Goal: Task Accomplishment & Management: Use online tool/utility

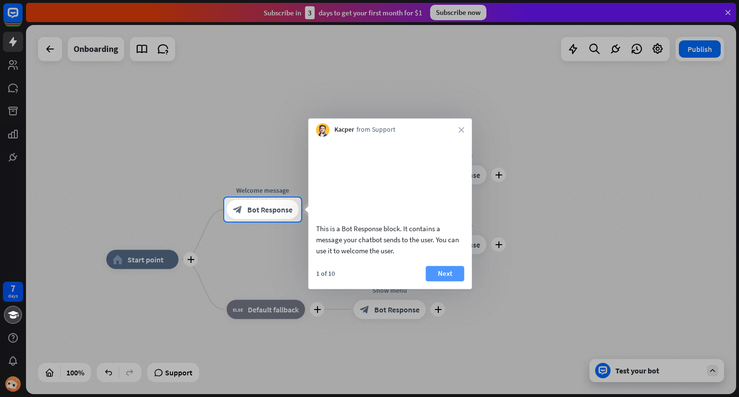
click at [448, 281] on button "Next" at bounding box center [445, 273] width 38 height 15
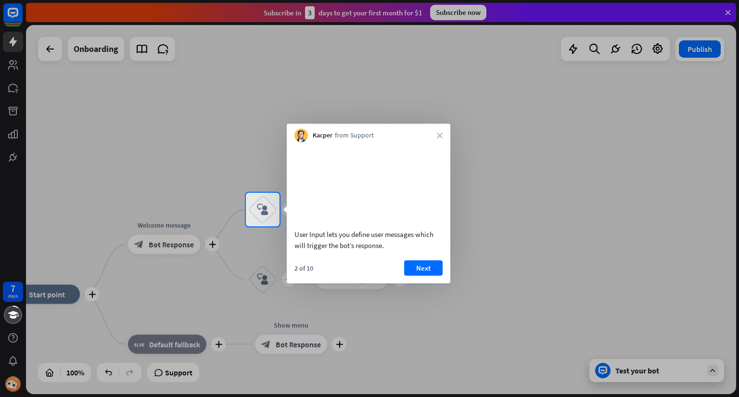
click at [439, 276] on button "Next" at bounding box center [423, 267] width 38 height 15
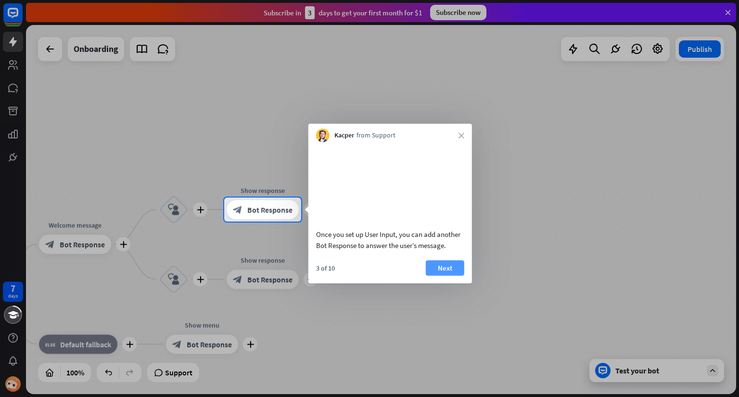
click at [437, 276] on button "Next" at bounding box center [445, 267] width 38 height 15
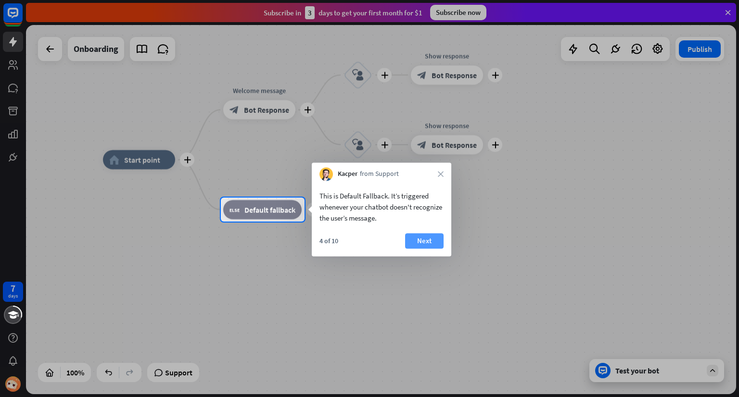
click at [429, 241] on button "Next" at bounding box center [424, 240] width 38 height 15
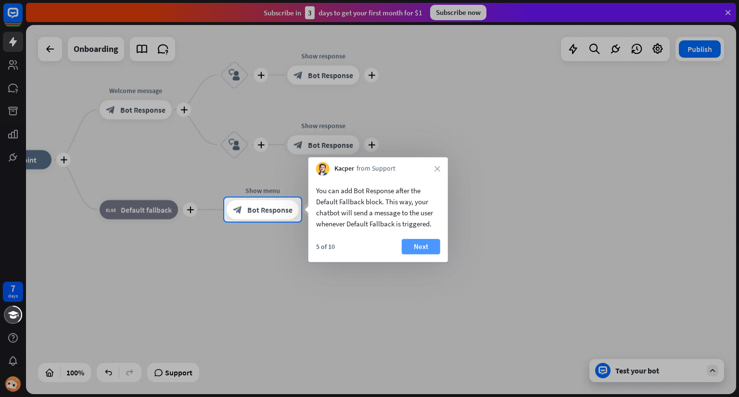
click at [416, 245] on button "Next" at bounding box center [421, 246] width 38 height 15
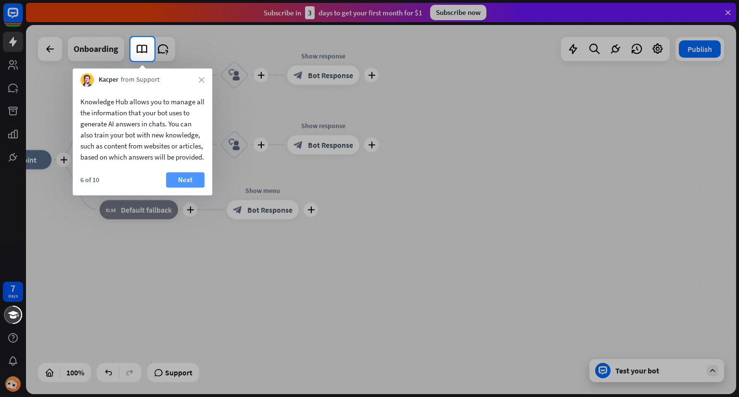
click at [185, 188] on button "Next" at bounding box center [185, 179] width 38 height 15
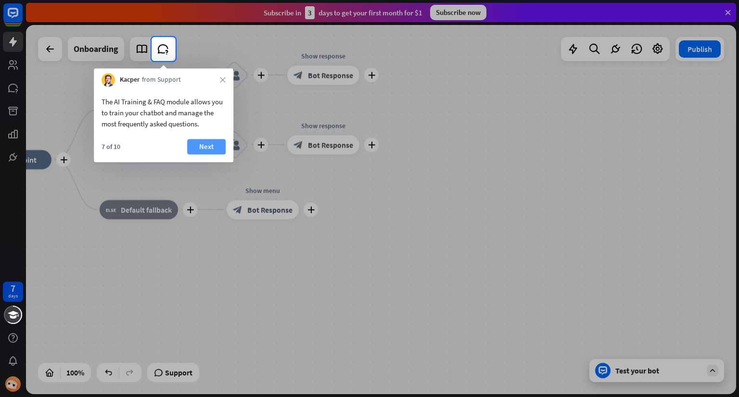
click at [204, 148] on button "Next" at bounding box center [206, 146] width 38 height 15
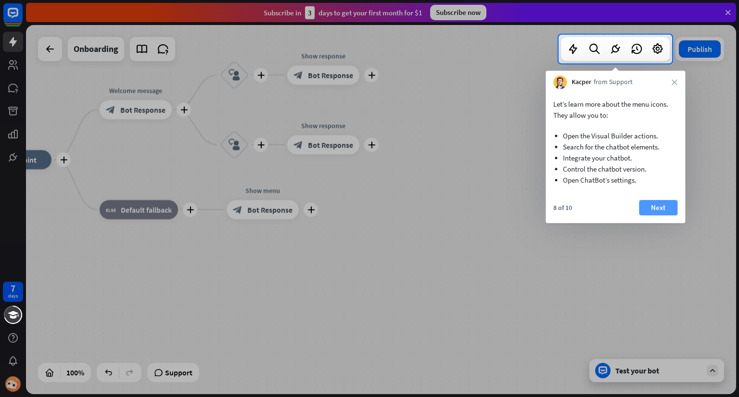
click at [654, 208] on button "Next" at bounding box center [658, 207] width 38 height 15
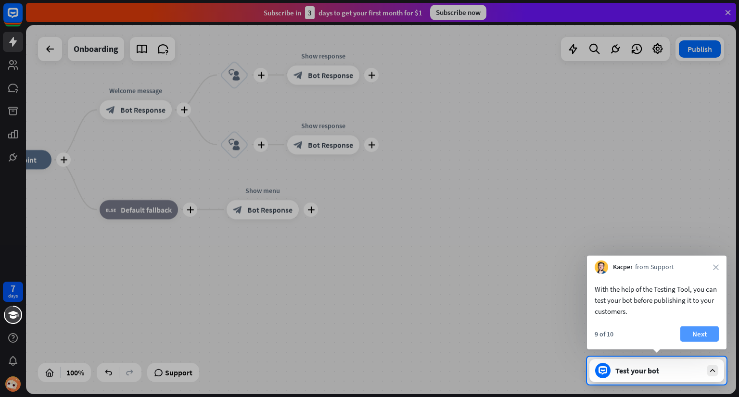
click at [702, 332] on button "Next" at bounding box center [699, 334] width 38 height 15
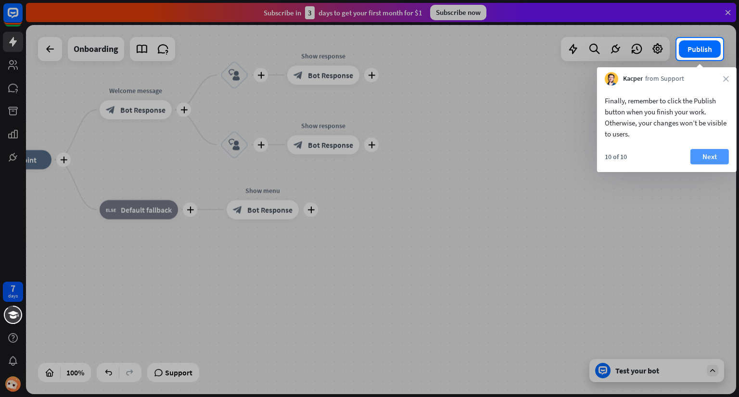
click at [714, 156] on button "Next" at bounding box center [709, 156] width 38 height 15
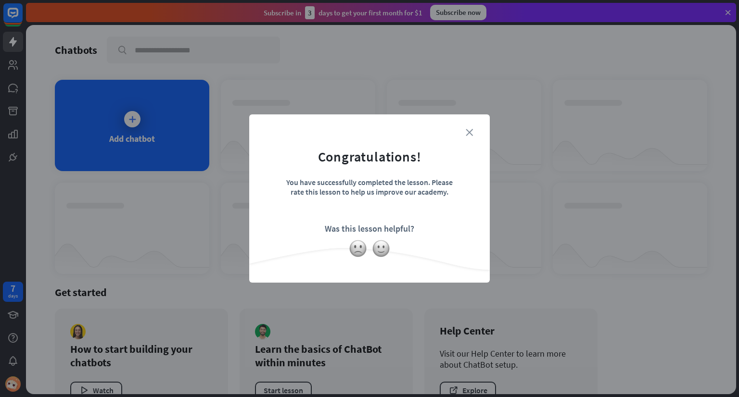
click at [468, 134] on icon "close" at bounding box center [469, 132] width 7 height 7
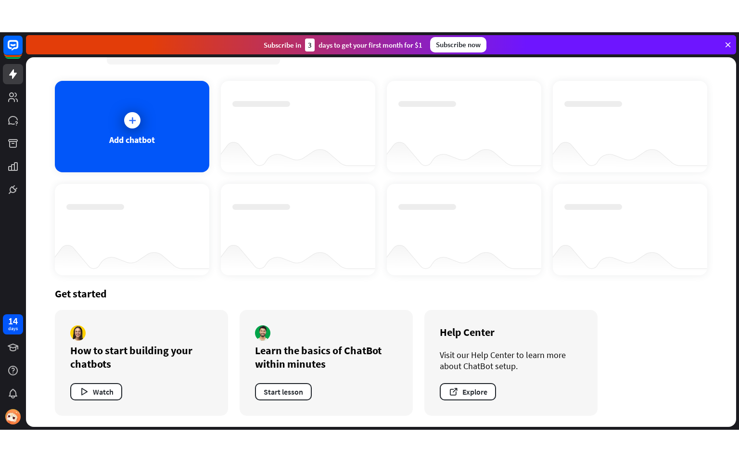
scroll to position [31, 0]
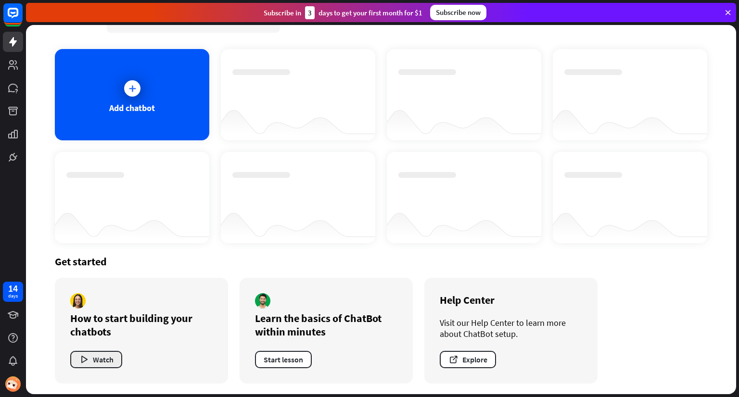
click at [98, 358] on button "Watch" at bounding box center [96, 359] width 52 height 17
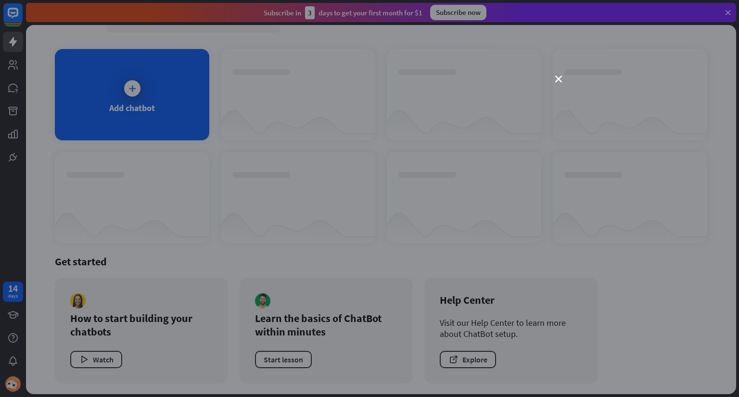
scroll to position [0, 0]
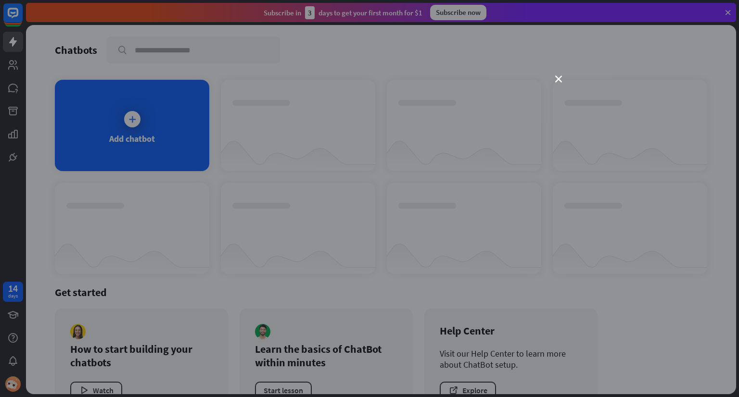
click at [555, 90] on iframe at bounding box center [369, 198] width 385 height 217
click at [559, 74] on div "close" at bounding box center [369, 198] width 739 height 397
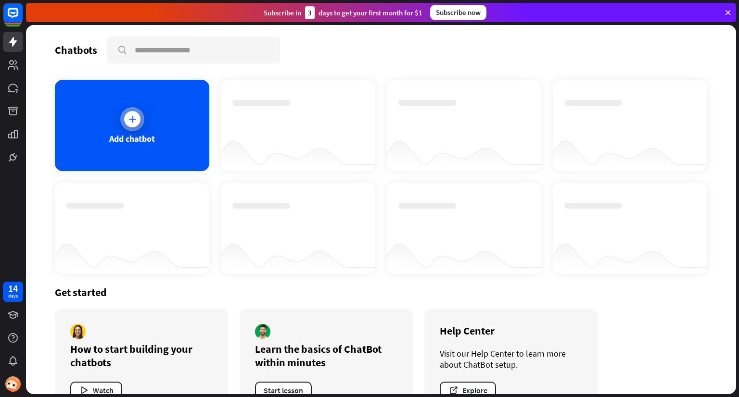
click at [171, 149] on div "Add chatbot" at bounding box center [132, 125] width 154 height 91
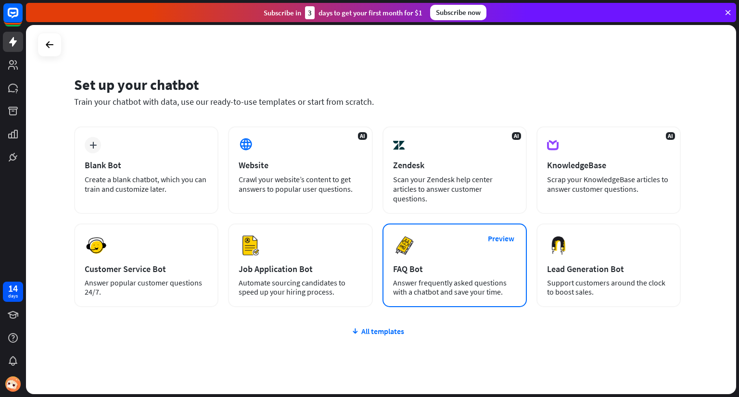
click at [406, 251] on div "Preview FAQ Bot [PERSON_NAME] frequently asked questions with a chatbot and sav…" at bounding box center [454, 266] width 144 height 84
click at [508, 230] on button "Preview" at bounding box center [501, 239] width 38 height 18
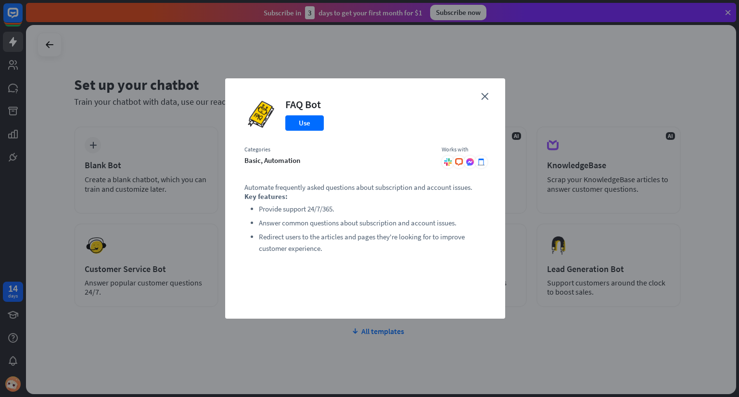
click at [490, 99] on div "close FAQ Bot Use Categories basic, automation Works with .cls-1{fill:url(#radi…" at bounding box center [365, 198] width 280 height 241
click at [489, 94] on div "close FAQ Bot Use Categories basic, automation Works with .cls-1{fill:url(#radi…" at bounding box center [365, 198] width 280 height 241
click at [484, 97] on icon "close" at bounding box center [484, 96] width 7 height 7
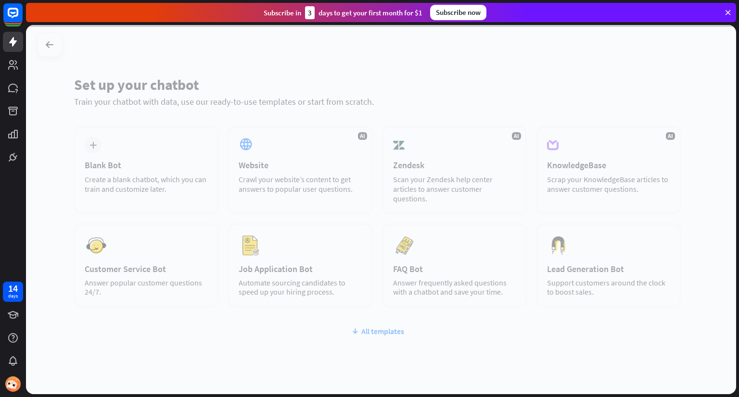
scroll to position [18, 0]
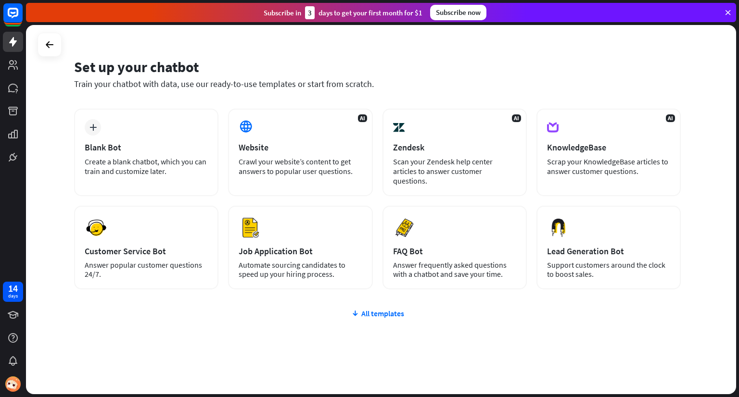
click at [382, 309] on div "All templates" at bounding box center [377, 314] width 607 height 10
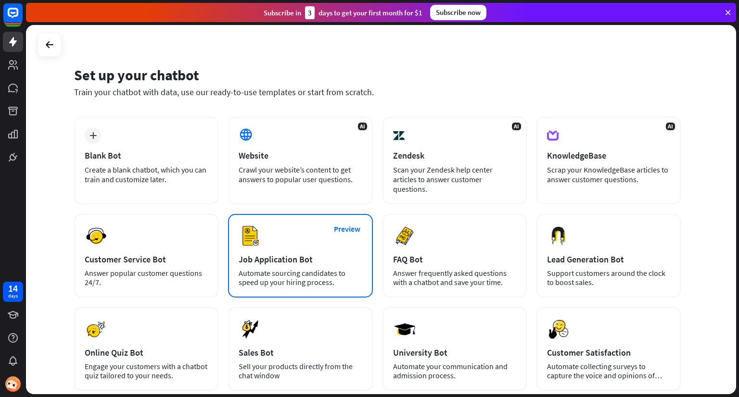
scroll to position [0, 0]
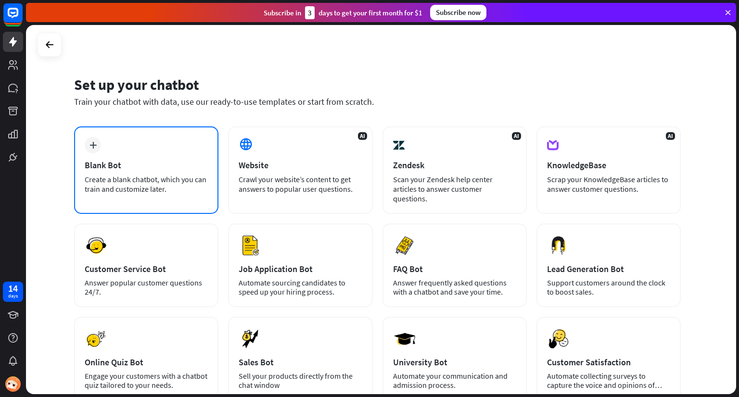
click at [172, 179] on div "Create a blank chatbot, which you can train and customize later." at bounding box center [146, 184] width 123 height 19
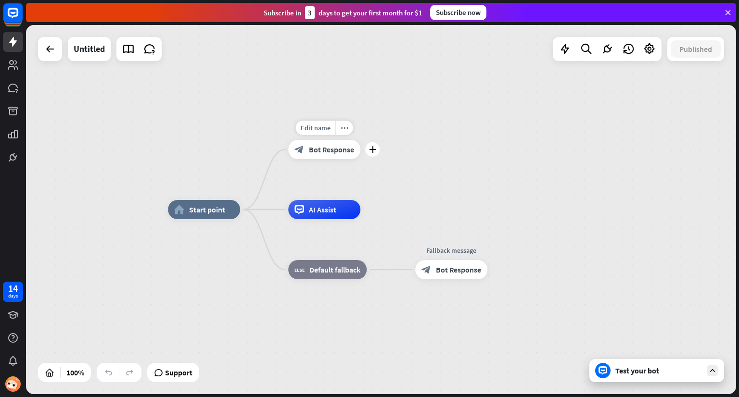
click at [339, 149] on span "Bot Response" at bounding box center [331, 150] width 45 height 10
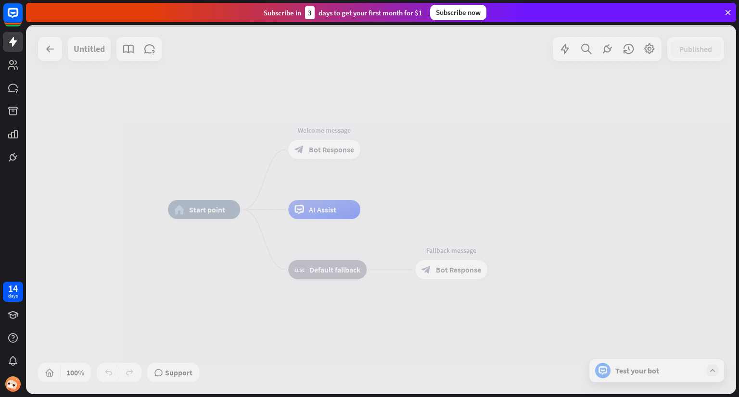
click at [339, 149] on div at bounding box center [381, 209] width 710 height 369
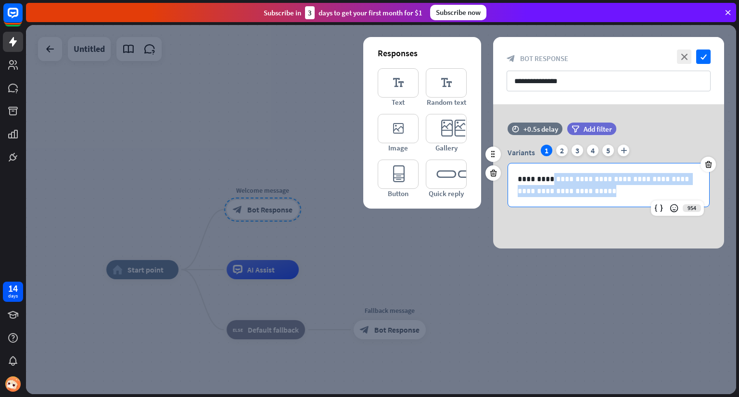
drag, startPoint x: 578, startPoint y: 193, endPoint x: 551, endPoint y: 180, distance: 30.6
click at [551, 180] on p "**********" at bounding box center [609, 185] width 182 height 24
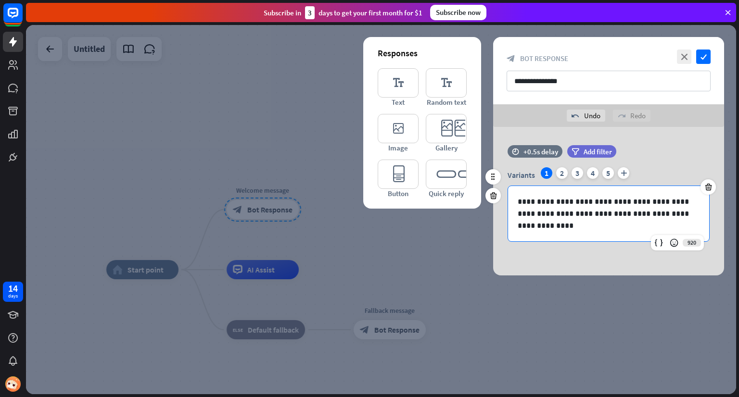
click at [587, 203] on p "**********" at bounding box center [609, 214] width 182 height 36
drag, startPoint x: 617, startPoint y: 228, endPoint x: 585, endPoint y: 259, distance: 44.6
click at [584, 260] on div "**********" at bounding box center [608, 201] width 231 height 149
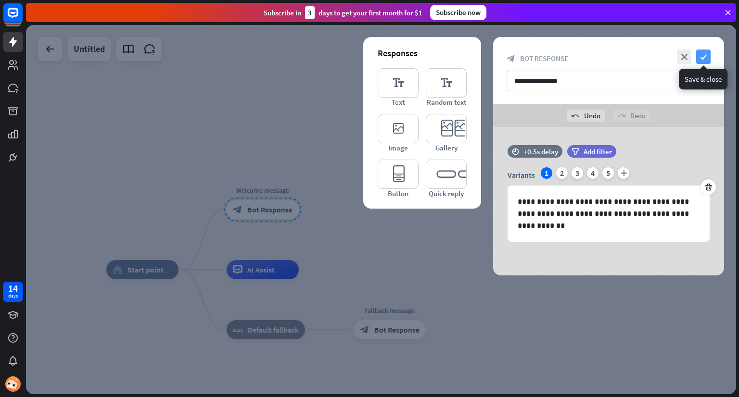
click at [706, 56] on icon "check" at bounding box center [703, 57] width 14 height 14
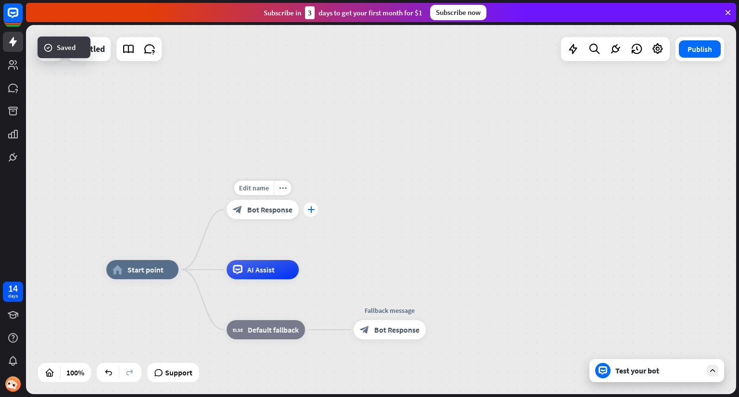
click at [308, 210] on icon "plus" at bounding box center [310, 209] width 7 height 7
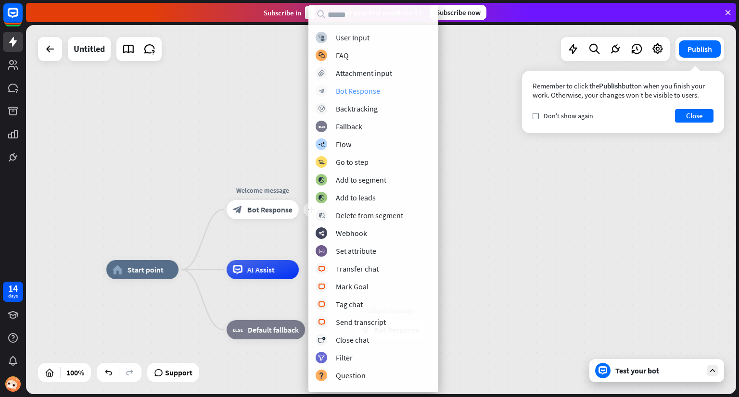
click at [363, 96] on div "block_bot_response Bot Response" at bounding box center [373, 91] width 115 height 12
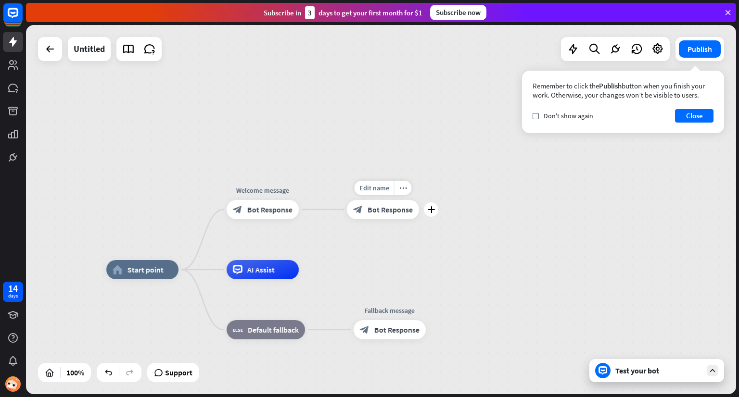
click at [390, 212] on span "Bot Response" at bounding box center [390, 210] width 45 height 10
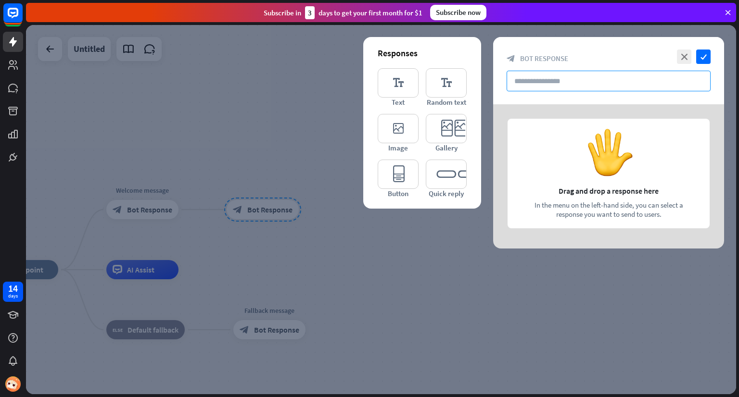
click at [558, 84] on input "text" at bounding box center [609, 81] width 204 height 21
click at [571, 89] on input "text" at bounding box center [609, 81] width 204 height 21
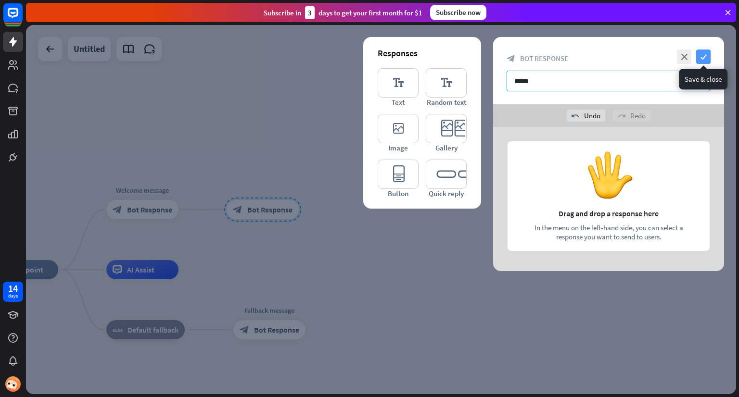
type input "****"
click at [703, 61] on icon "check" at bounding box center [703, 57] width 14 height 14
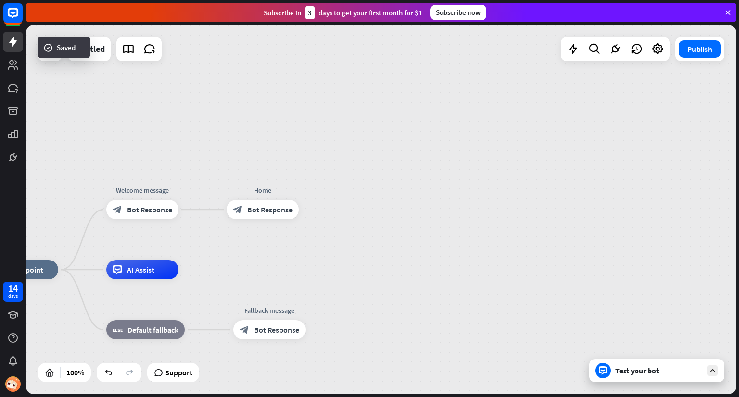
drag, startPoint x: 269, startPoint y: 217, endPoint x: 259, endPoint y: 132, distance: 86.3
click at [259, 132] on div "home_2 Start point Welcome message block_bot_response Bot Response Edit name mo…" at bounding box center [381, 209] width 710 height 369
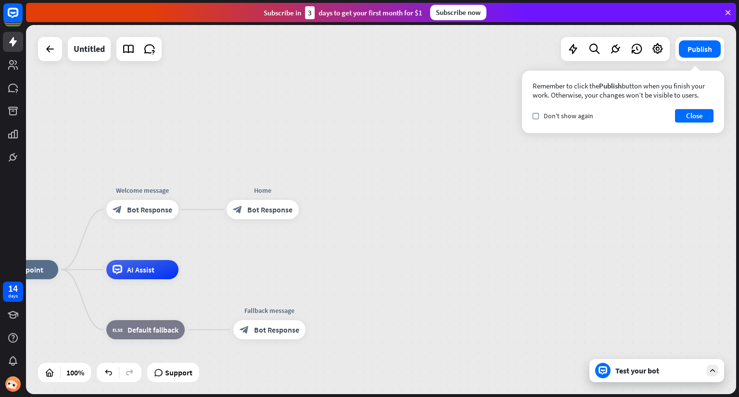
drag, startPoint x: 270, startPoint y: 216, endPoint x: 257, endPoint y: 138, distance: 79.5
click at [256, 138] on div "home_2 Start point Welcome message block_bot_response Bot Response Edit name mo…" at bounding box center [381, 209] width 710 height 369
click at [285, 186] on icon "more_horiz" at bounding box center [283, 188] width 8 height 7
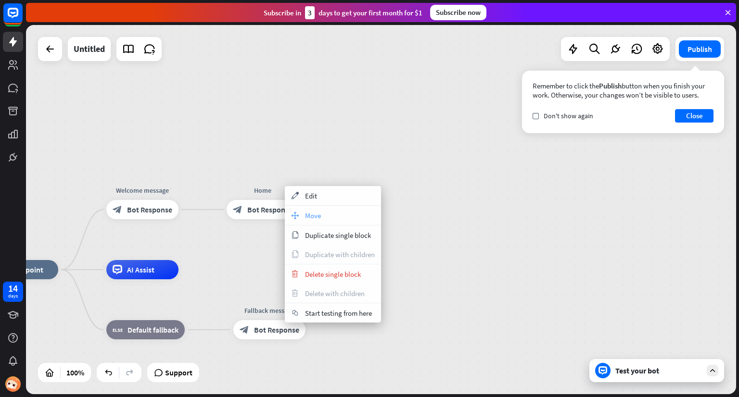
click at [305, 219] on span "Move" at bounding box center [313, 215] width 16 height 9
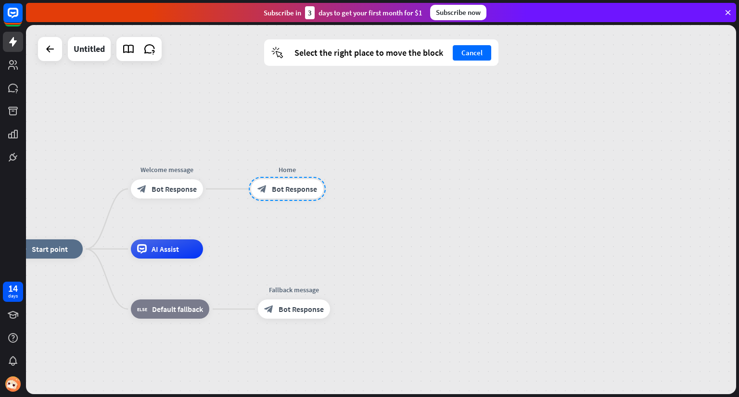
drag, startPoint x: 265, startPoint y: 217, endPoint x: 289, endPoint y: 196, distance: 32.1
click at [289, 196] on div at bounding box center [287, 189] width 77 height 24
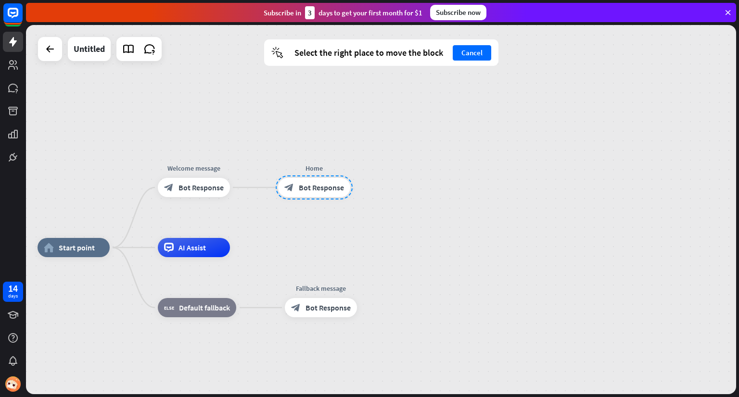
drag, startPoint x: 287, startPoint y: 185, endPoint x: 314, endPoint y: 184, distance: 27.0
click at [314, 184] on div at bounding box center [314, 188] width 77 height 24
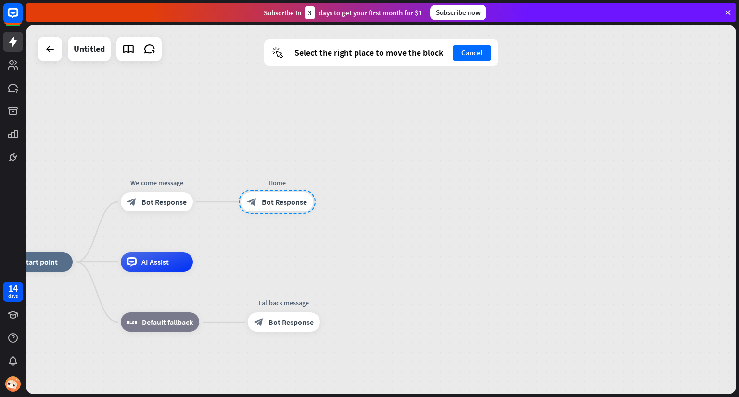
drag, startPoint x: 315, startPoint y: 188, endPoint x: 281, endPoint y: 208, distance: 39.3
click at [279, 208] on div at bounding box center [277, 202] width 77 height 24
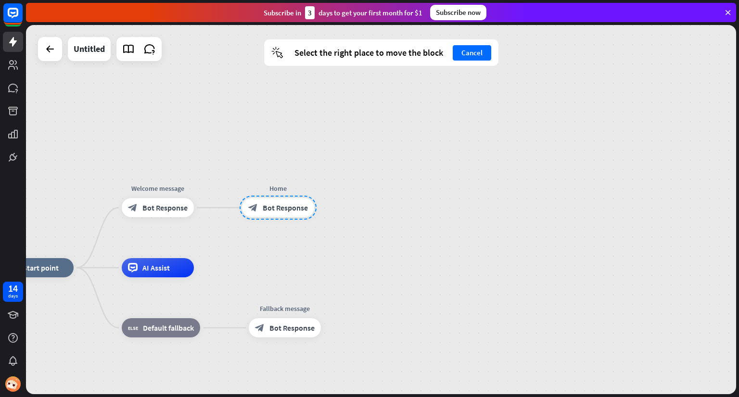
click at [274, 206] on div at bounding box center [278, 208] width 77 height 24
click at [296, 205] on div at bounding box center [278, 208] width 77 height 24
click at [314, 198] on div "Home block_bot_response Bot Response" at bounding box center [278, 207] width 72 height 19
click at [483, 57] on button "Cancel" at bounding box center [472, 52] width 38 height 15
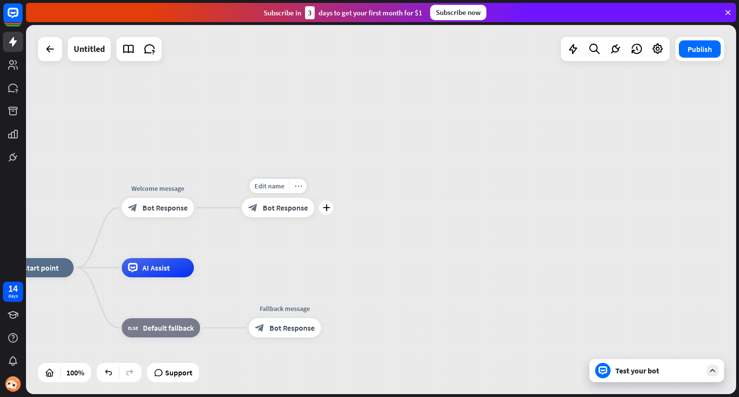
click at [300, 185] on icon "more_horiz" at bounding box center [298, 186] width 8 height 7
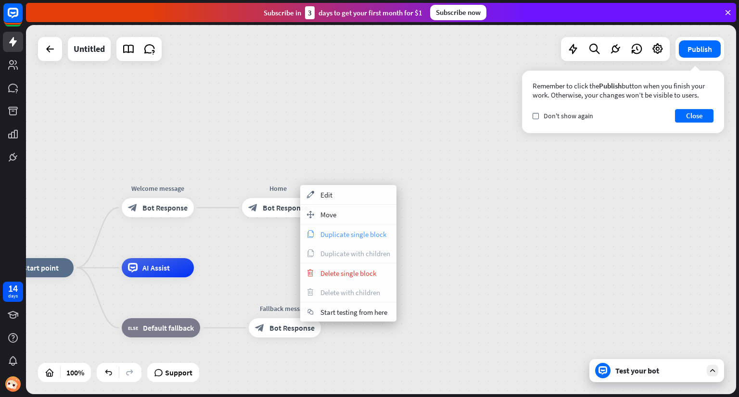
click at [365, 230] on span "Duplicate single block" at bounding box center [353, 234] width 66 height 9
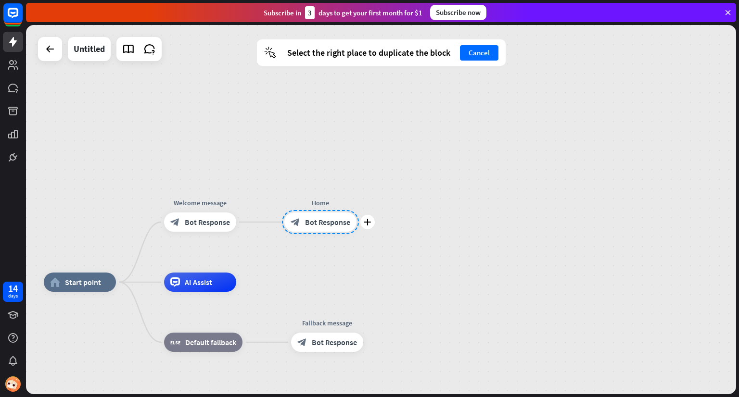
drag, startPoint x: 283, startPoint y: 210, endPoint x: 329, endPoint y: 224, distance: 48.4
click at [329, 224] on div at bounding box center [320, 222] width 77 height 24
click at [476, 53] on button "Cancel" at bounding box center [479, 52] width 38 height 15
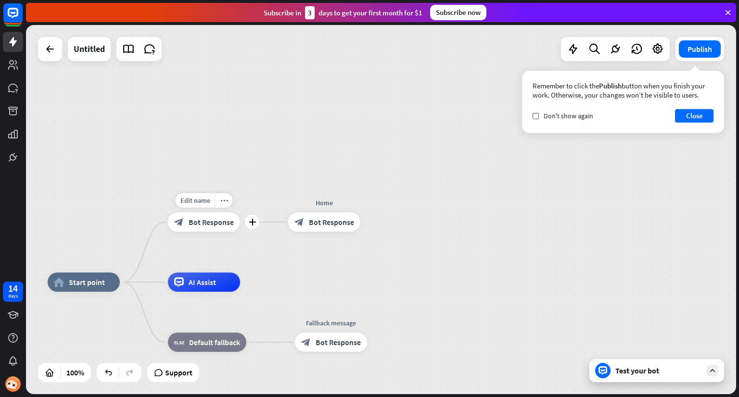
click at [223, 227] on div "block_bot_response Bot Response" at bounding box center [204, 222] width 72 height 19
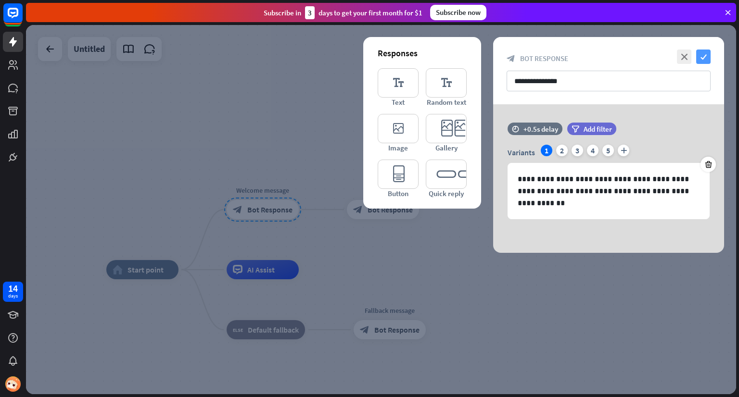
click at [703, 54] on icon "check" at bounding box center [703, 57] width 14 height 14
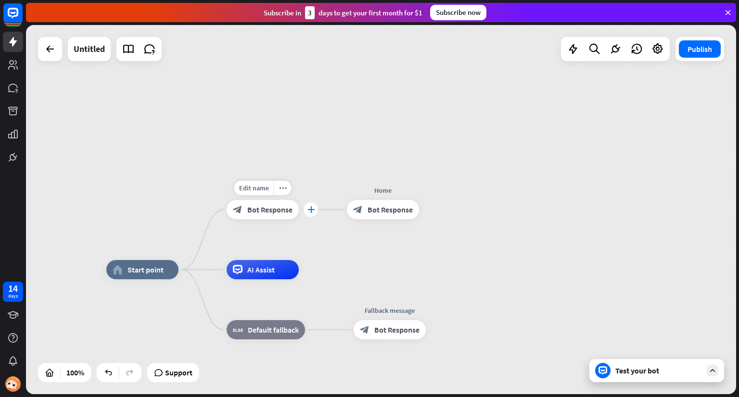
click at [312, 210] on icon "plus" at bounding box center [310, 209] width 7 height 7
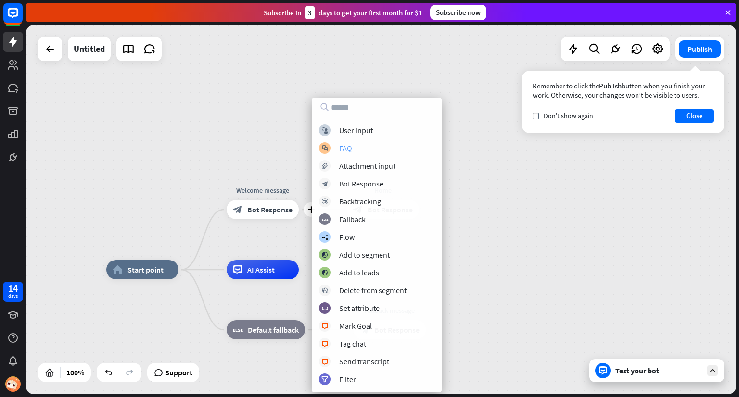
click at [362, 152] on div "block_faq FAQ" at bounding box center [376, 148] width 115 height 12
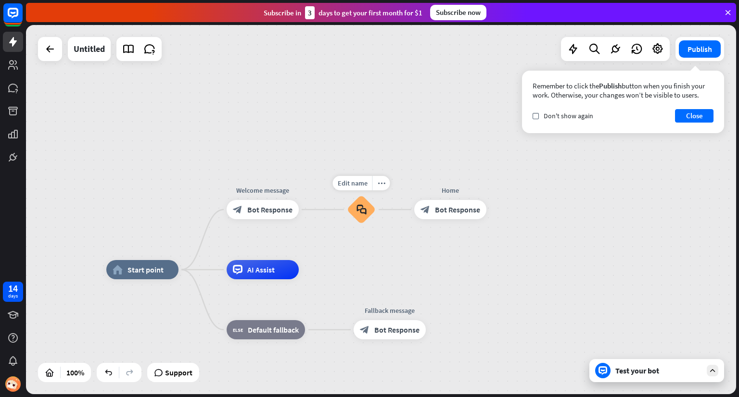
drag, startPoint x: 362, startPoint y: 211, endPoint x: 369, endPoint y: 245, distance: 34.4
click at [369, 245] on div "home_2 Start point Welcome message block_bot_response Bot Response Edit name mo…" at bounding box center [381, 209] width 710 height 369
click at [364, 215] on div "block_faq" at bounding box center [361, 209] width 29 height 29
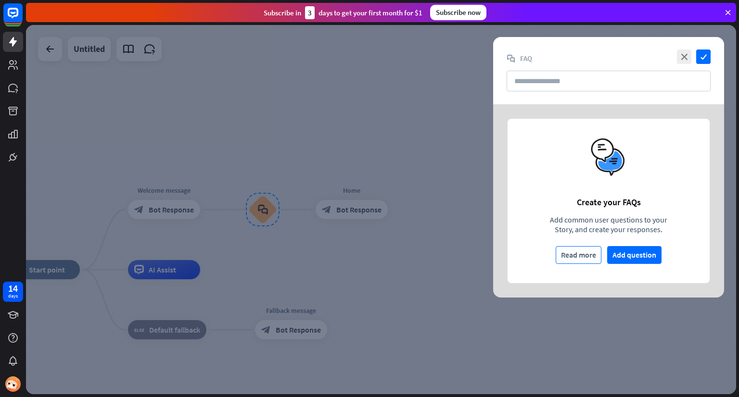
click at [577, 255] on div "Read more" at bounding box center [578, 255] width 35 height 17
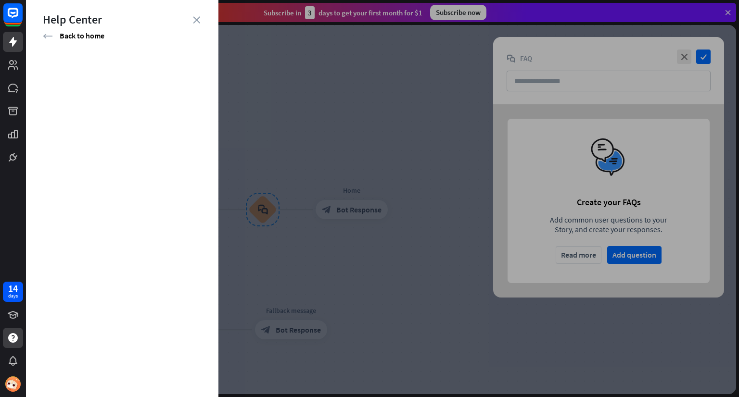
click at [189, 16] on div "Help Center" at bounding box center [122, 19] width 159 height 15
click at [200, 23] on icon "close" at bounding box center [196, 19] width 7 height 7
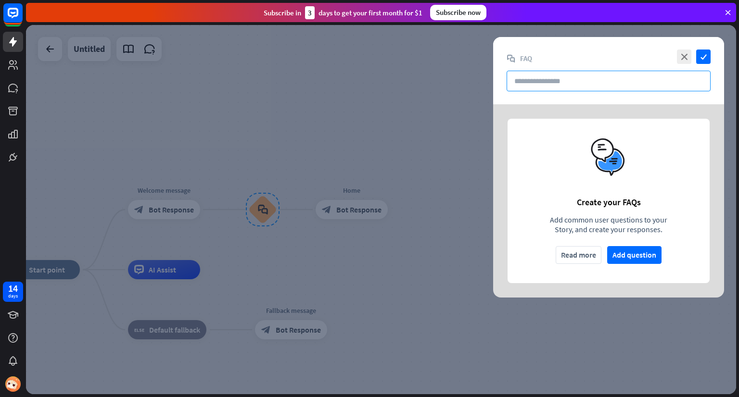
click at [589, 85] on input "text" at bounding box center [609, 81] width 204 height 21
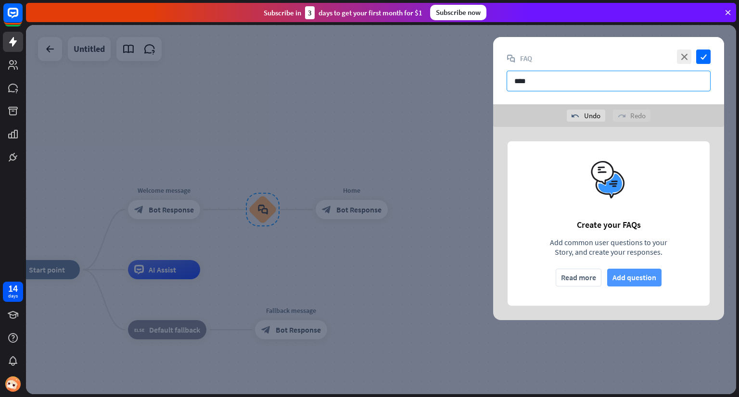
type input "****"
click at [635, 283] on button "Add question" at bounding box center [634, 278] width 54 height 18
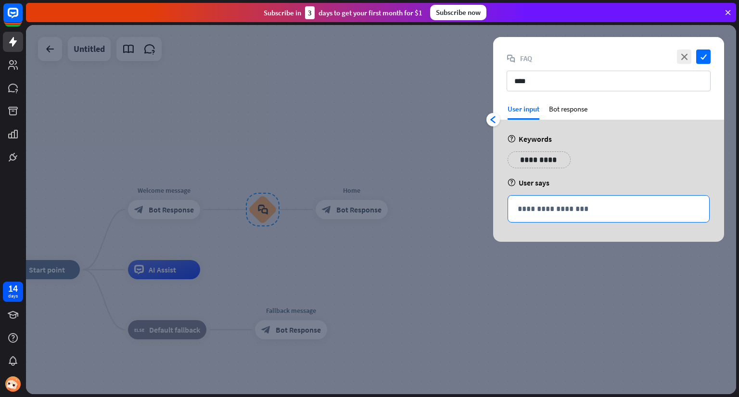
click at [566, 213] on p "**********" at bounding box center [609, 209] width 182 height 12
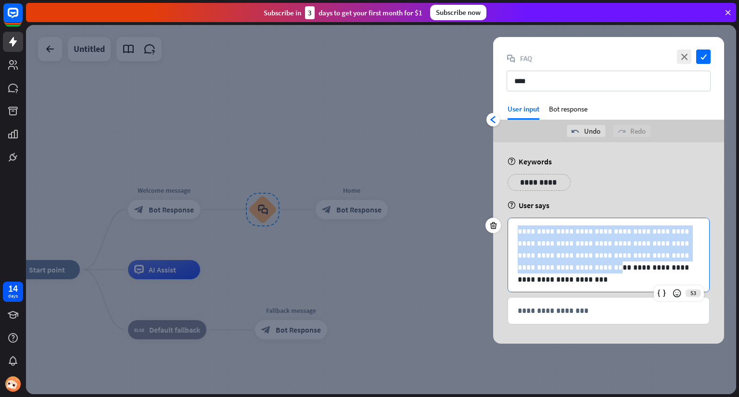
drag, startPoint x: 658, startPoint y: 268, endPoint x: 502, endPoint y: 217, distance: 163.9
click at [502, 217] on div "**********" at bounding box center [608, 243] width 231 height 202
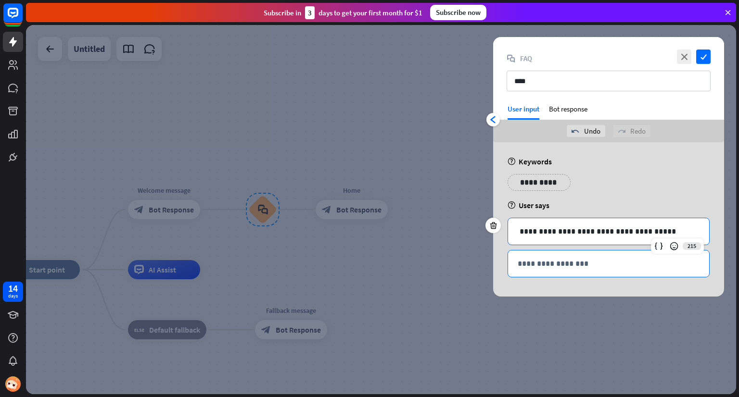
click at [595, 265] on p "**********" at bounding box center [609, 264] width 182 height 12
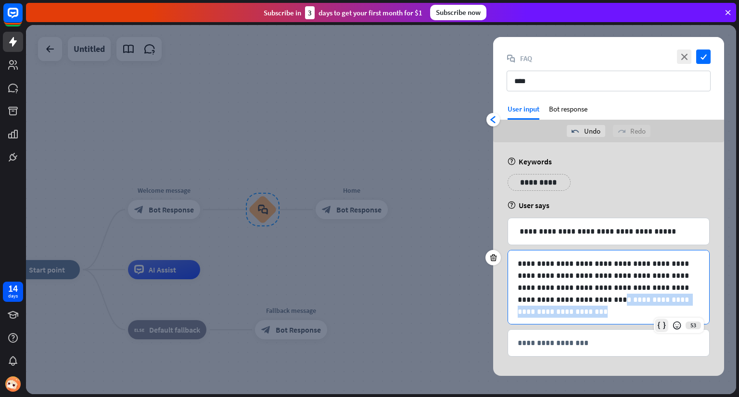
scroll to position [0, 0]
drag, startPoint x: 660, startPoint y: 299, endPoint x: 664, endPoint y: 318, distance: 19.7
click at [664, 318] on div "**********" at bounding box center [609, 287] width 202 height 75
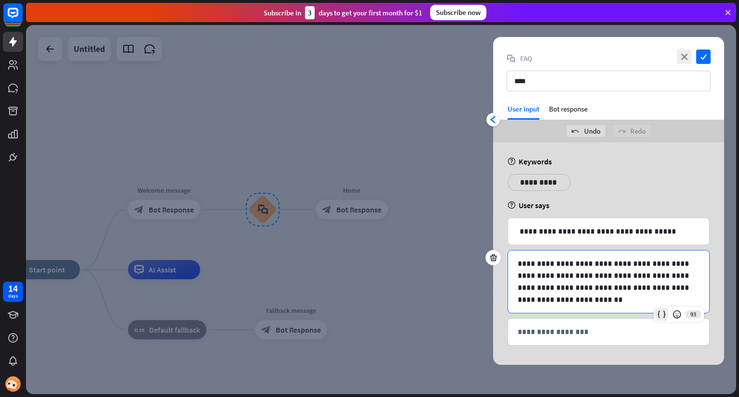
scroll to position [0, 0]
click at [702, 58] on icon "check" at bounding box center [703, 57] width 14 height 14
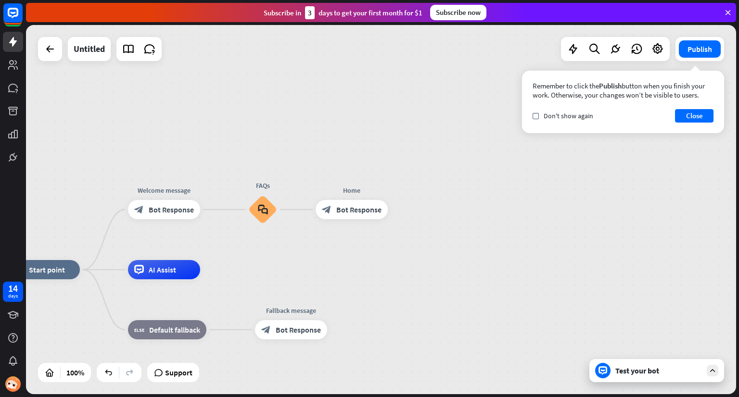
drag, startPoint x: 261, startPoint y: 211, endPoint x: 264, endPoint y: 249, distance: 38.6
click at [264, 249] on div "home_2 Start point Welcome message block_bot_response Bot Response Edit name mo…" at bounding box center [381, 209] width 710 height 369
click at [286, 212] on icon "plus" at bounding box center [289, 209] width 7 height 7
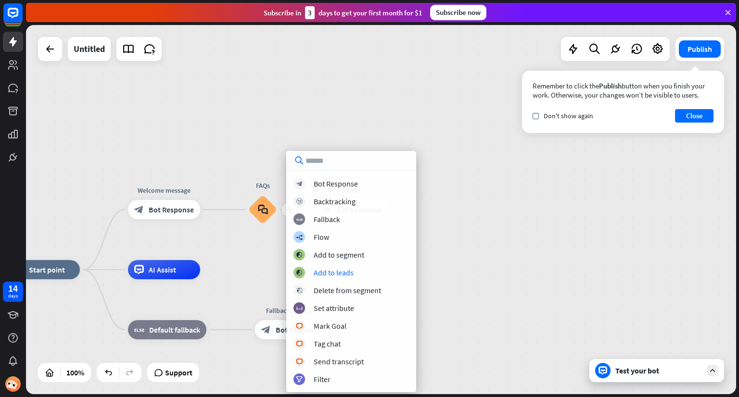
click at [460, 267] on div "home_2 Start point Welcome message block_bot_response Bot Response plus FAQs bl…" at bounding box center [381, 209] width 710 height 369
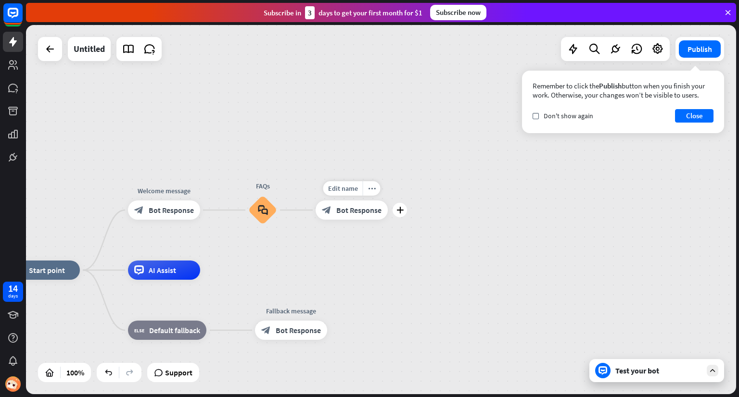
click at [360, 213] on span "Bot Response" at bounding box center [358, 210] width 45 height 10
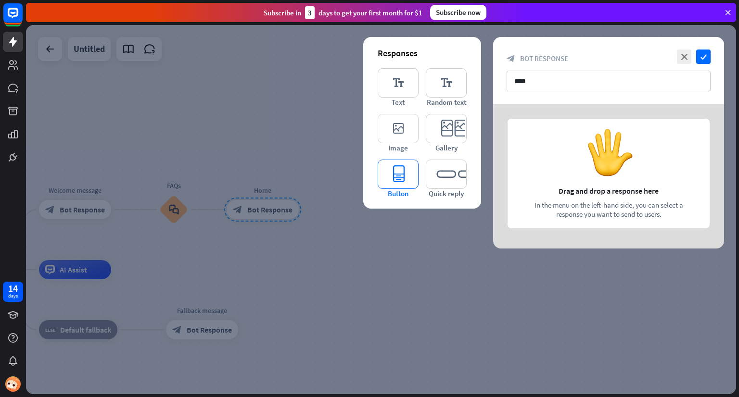
click at [396, 177] on icon "editor_button" at bounding box center [398, 174] width 41 height 29
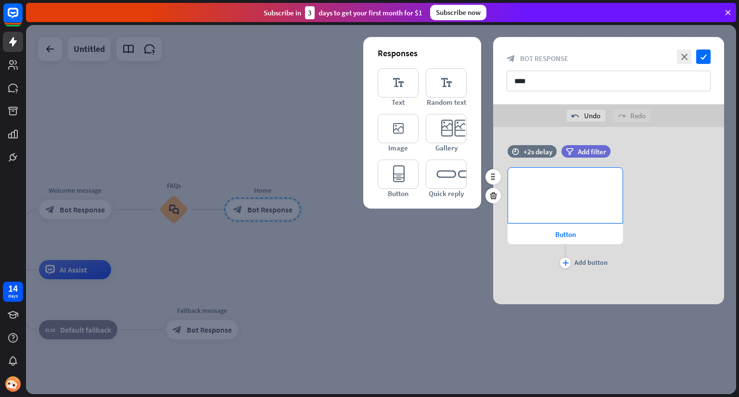
click at [567, 200] on div "**********" at bounding box center [565, 195] width 115 height 55
click at [565, 267] on div "plus" at bounding box center [565, 263] width 11 height 11
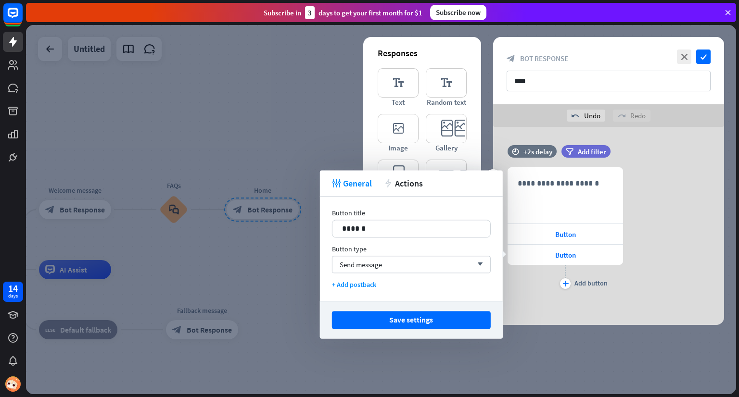
click at [613, 279] on div "plus Add button" at bounding box center [565, 277] width 115 height 24
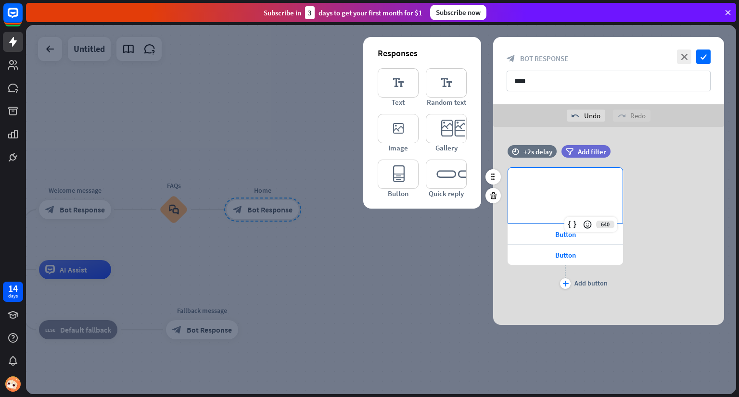
click at [543, 191] on div "**********" at bounding box center [565, 195] width 115 height 55
click at [546, 236] on div "Button" at bounding box center [565, 234] width 115 height 20
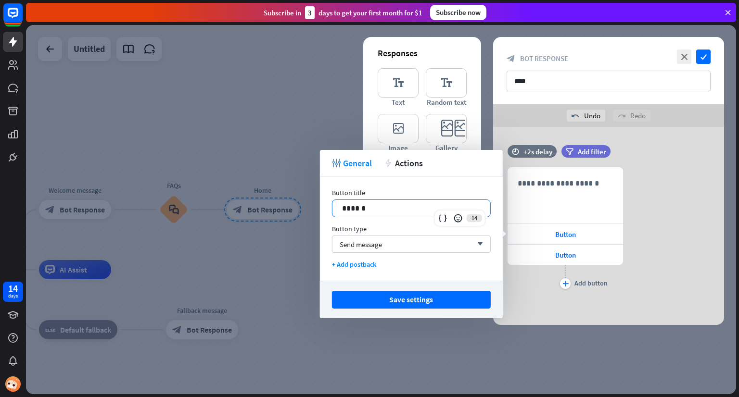
click at [419, 210] on p "******" at bounding box center [411, 209] width 139 height 12
drag, startPoint x: 380, startPoint y: 216, endPoint x: 294, endPoint y: 228, distance: 87.0
click at [294, 228] on body "14 days close Help Center arrow_left Back to home Subscribe [DATE] to get your …" at bounding box center [369, 198] width 739 height 397
drag, startPoint x: 387, startPoint y: 205, endPoint x: 309, endPoint y: 218, distance: 79.0
click at [309, 218] on body "14 days close Help Center arrow_left Back to home Subscribe [DATE] to get your …" at bounding box center [369, 198] width 739 height 397
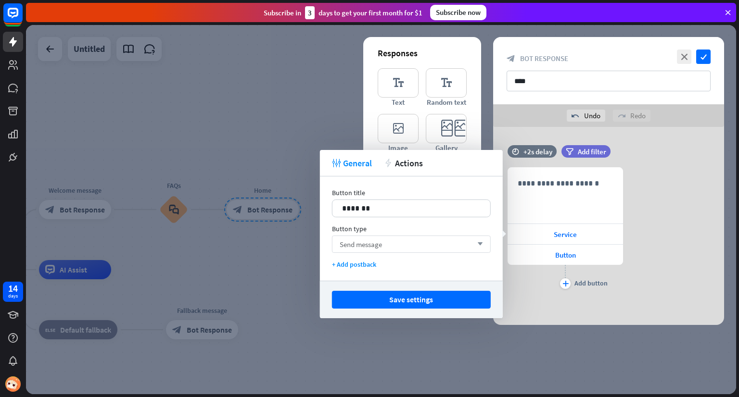
click at [358, 252] on div "Send message arrow_down" at bounding box center [411, 244] width 159 height 17
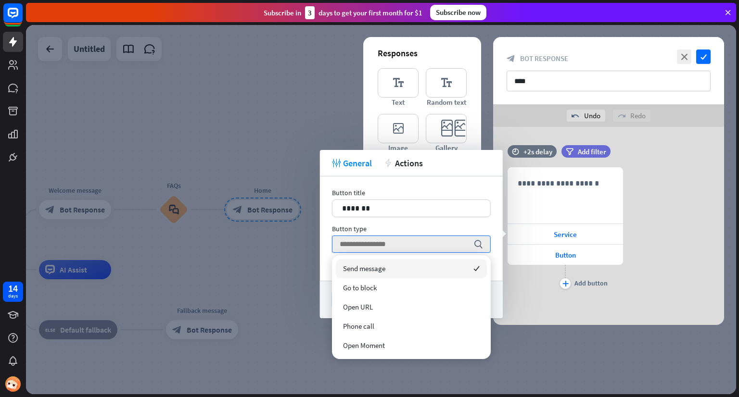
click at [381, 275] on div "Send message checked" at bounding box center [411, 268] width 151 height 19
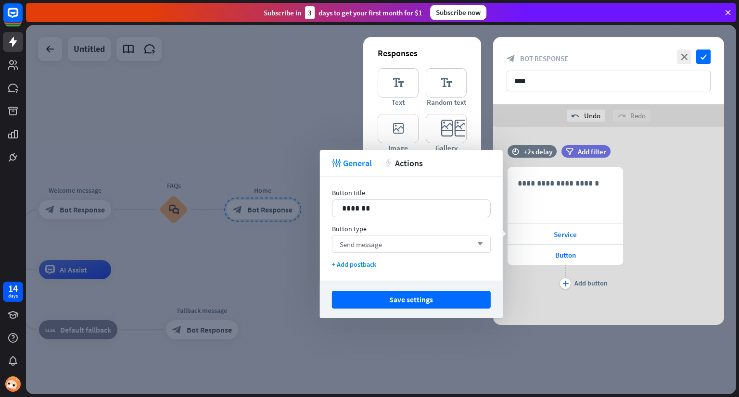
click at [386, 244] on div "Send message arrow_down" at bounding box center [411, 244] width 159 height 17
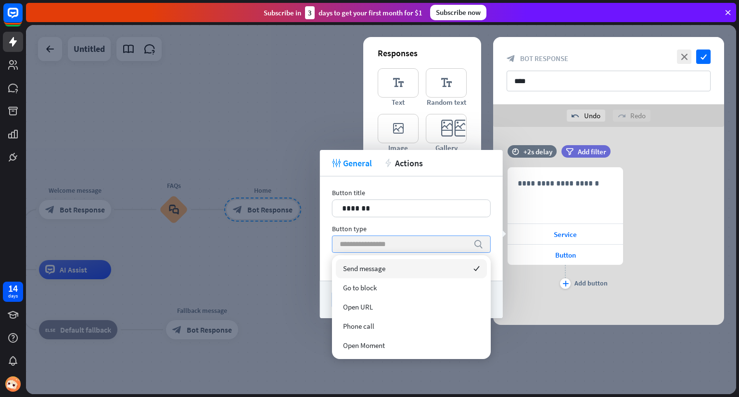
click at [386, 244] on input "search" at bounding box center [404, 244] width 129 height 16
click at [295, 259] on div at bounding box center [381, 209] width 710 height 369
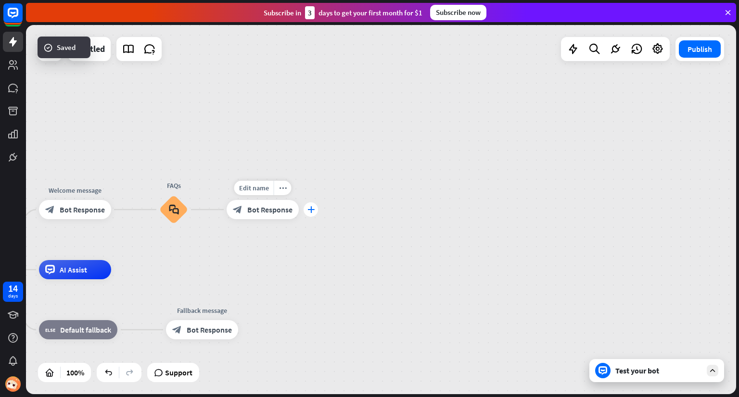
click at [314, 210] on icon "plus" at bounding box center [310, 209] width 7 height 7
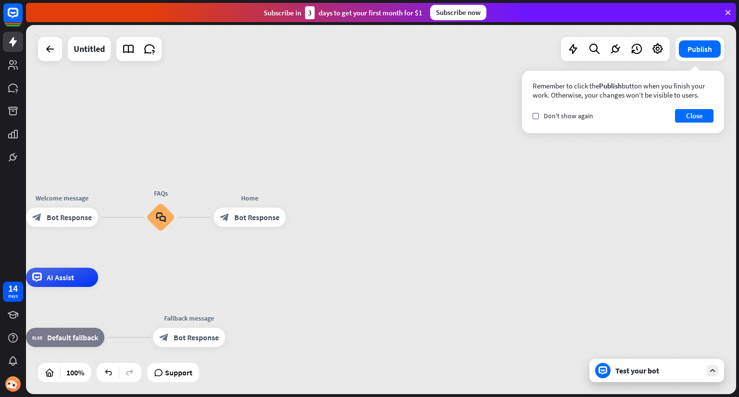
click at [622, 197] on div "home_2 Start point Welcome message block_bot_response Bot Response FAQs block_f…" at bounding box center [381, 209] width 710 height 369
click at [266, 224] on div "block_bot_response Bot Response" at bounding box center [248, 217] width 72 height 19
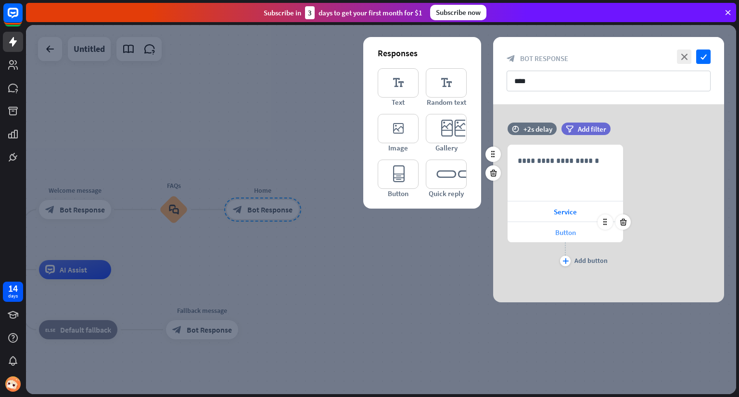
click at [558, 229] on span "Button" at bounding box center [565, 232] width 21 height 9
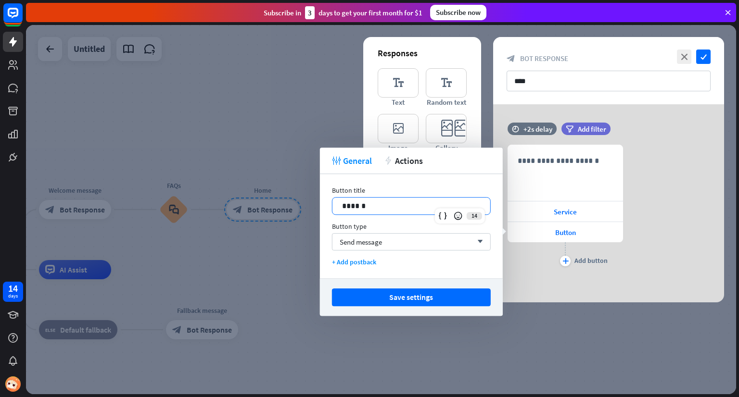
drag, startPoint x: 428, startPoint y: 205, endPoint x: 421, endPoint y: 206, distance: 6.3
click at [421, 206] on p "******" at bounding box center [411, 206] width 139 height 12
click at [328, 216] on div "Button title 14 ****** Button type Send message arrow_down + Add postback" at bounding box center [411, 226] width 183 height 104
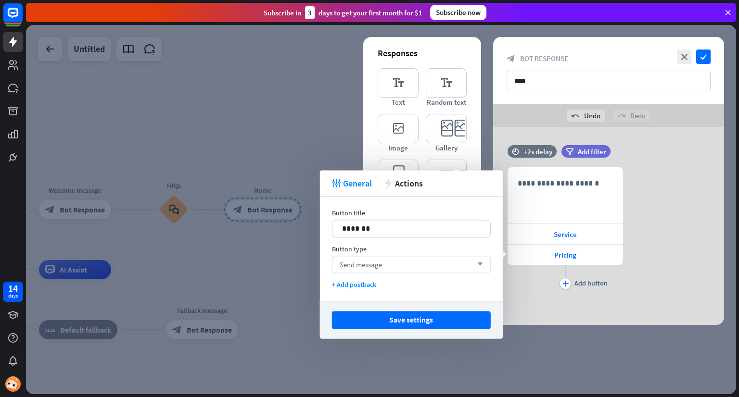
click at [393, 271] on div "Send message arrow_down" at bounding box center [411, 264] width 159 height 17
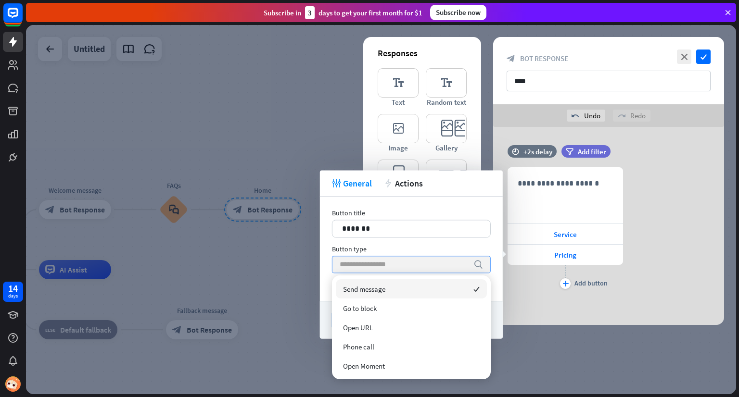
click at [393, 271] on input "search" at bounding box center [404, 264] width 129 height 16
click at [428, 288] on div "Send message checked" at bounding box center [411, 289] width 151 height 19
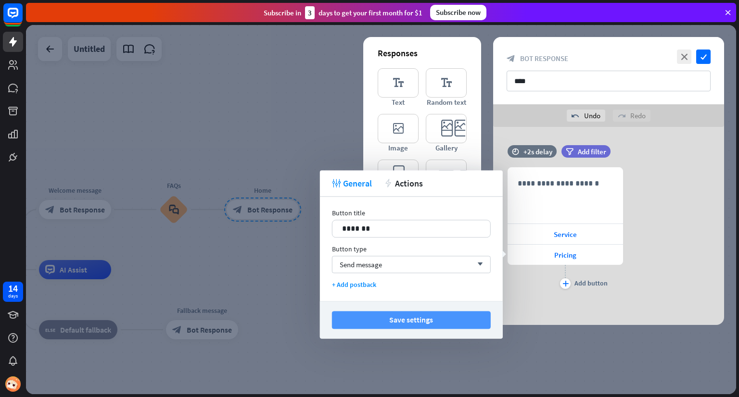
click at [410, 319] on button "Save settings" at bounding box center [411, 320] width 159 height 18
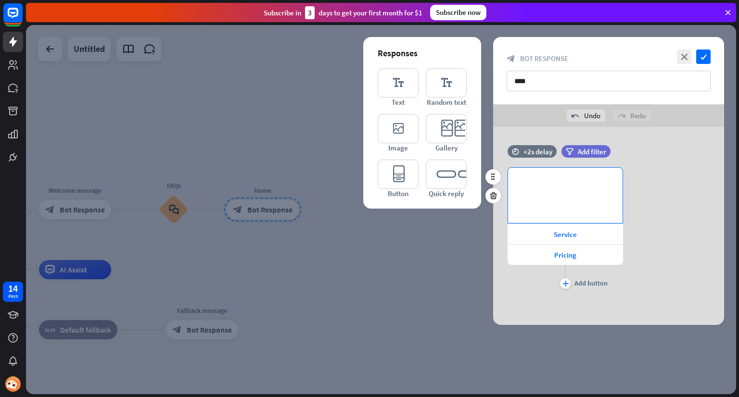
click at [563, 183] on p "**********" at bounding box center [565, 184] width 95 height 12
click at [540, 190] on div "**********" at bounding box center [565, 195] width 115 height 55
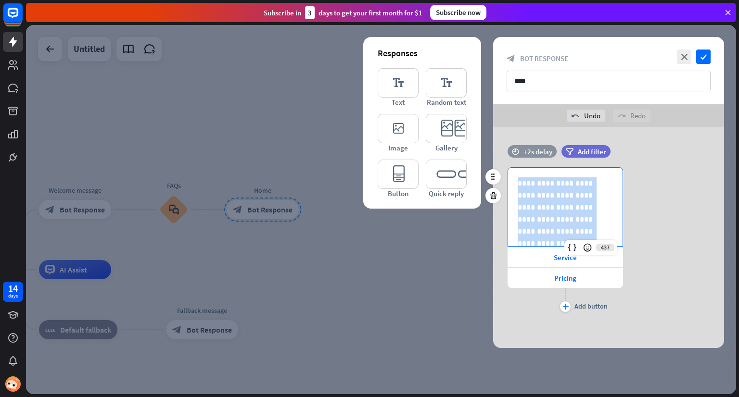
drag, startPoint x: 540, startPoint y: 217, endPoint x: 511, endPoint y: 157, distance: 66.1
click at [511, 157] on div "**********" at bounding box center [608, 234] width 231 height 179
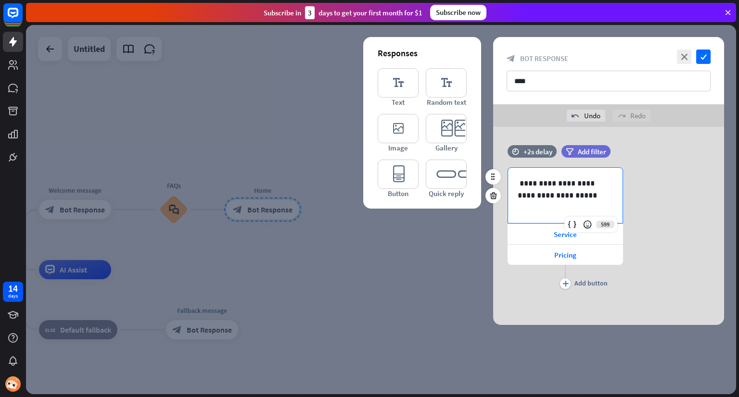
click at [627, 278] on div "**********" at bounding box center [608, 229] width 231 height 124
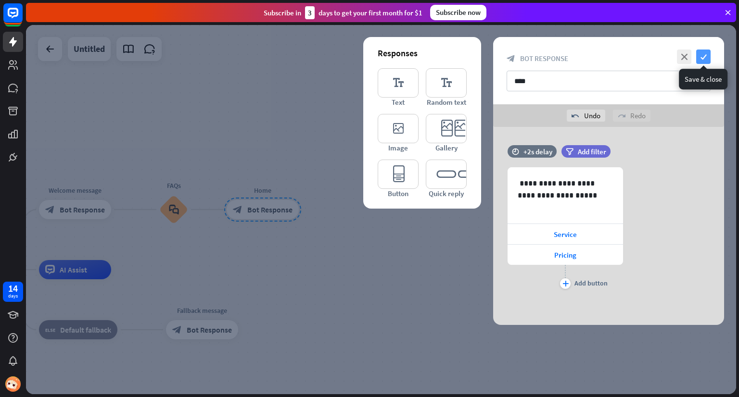
click at [701, 56] on icon "check" at bounding box center [703, 57] width 14 height 14
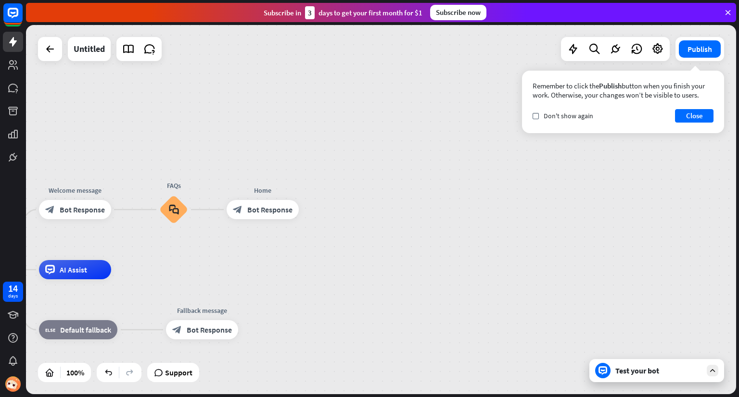
click at [628, 365] on div "Test your bot" at bounding box center [656, 370] width 135 height 23
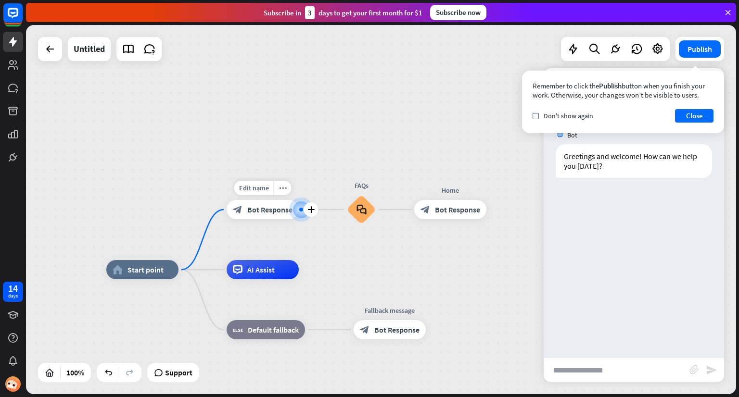
click at [268, 217] on div "block_bot_response Bot Response" at bounding box center [263, 209] width 72 height 19
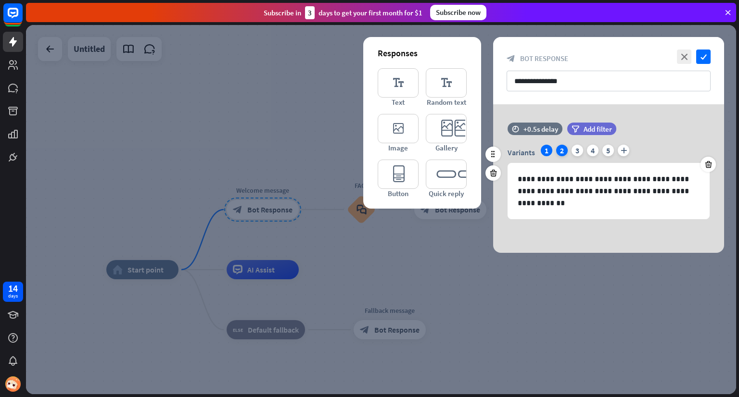
click at [561, 148] on div "2" at bounding box center [562, 151] width 12 height 12
click at [574, 145] on div "3" at bounding box center [578, 151] width 12 height 12
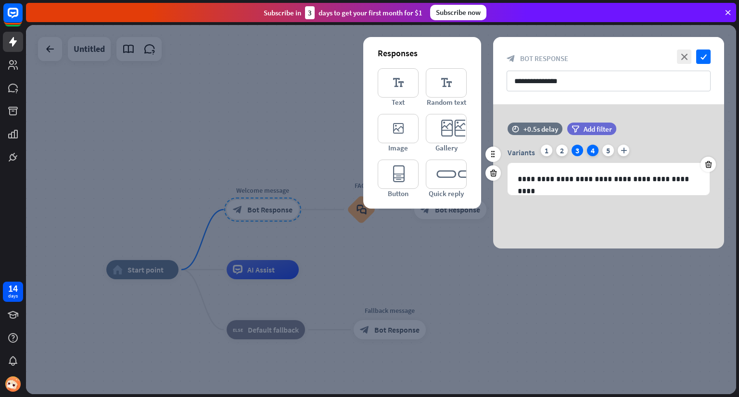
click at [592, 149] on div "4" at bounding box center [593, 151] width 12 height 12
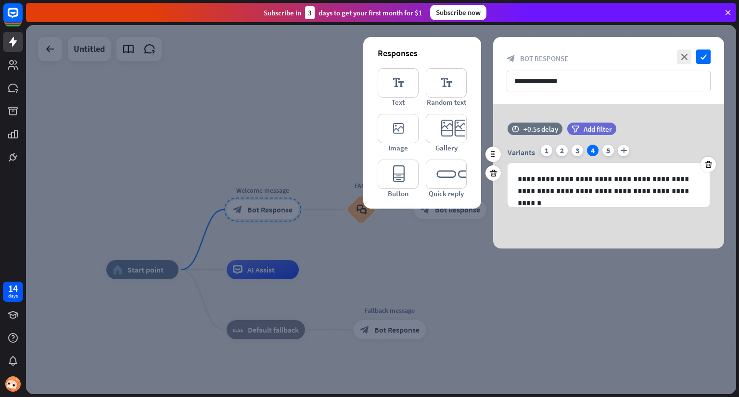
click at [612, 146] on div "Variants 1 2 3 4 5 plus" at bounding box center [609, 152] width 202 height 15
click at [609, 152] on div "5" at bounding box center [608, 151] width 12 height 12
click at [625, 150] on icon "plus" at bounding box center [624, 151] width 12 height 12
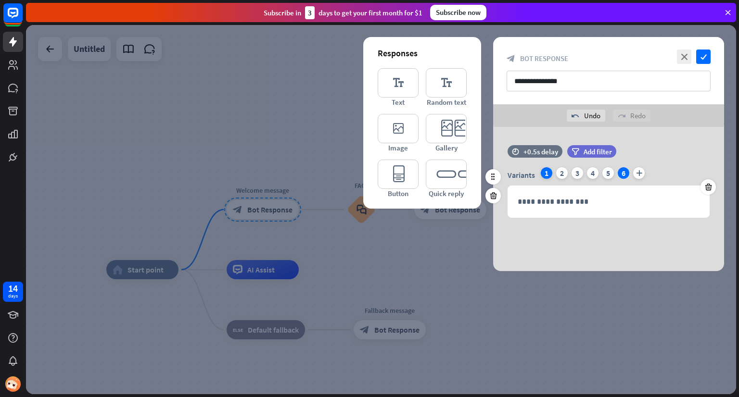
click at [550, 174] on div "1" at bounding box center [547, 173] width 12 height 12
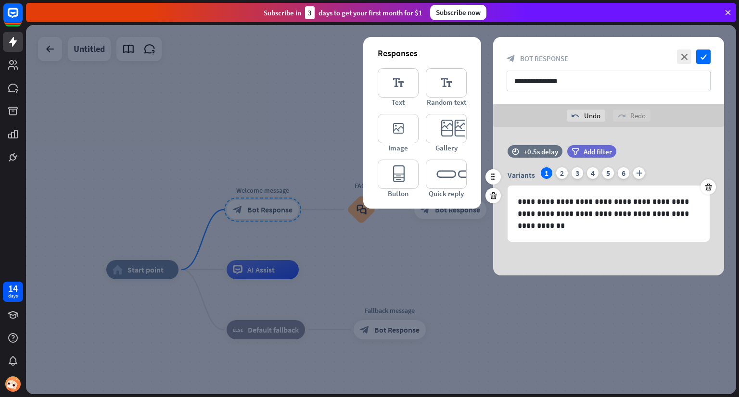
click at [591, 249] on div "**********" at bounding box center [608, 198] width 231 height 106
click at [703, 59] on icon "check" at bounding box center [703, 57] width 14 height 14
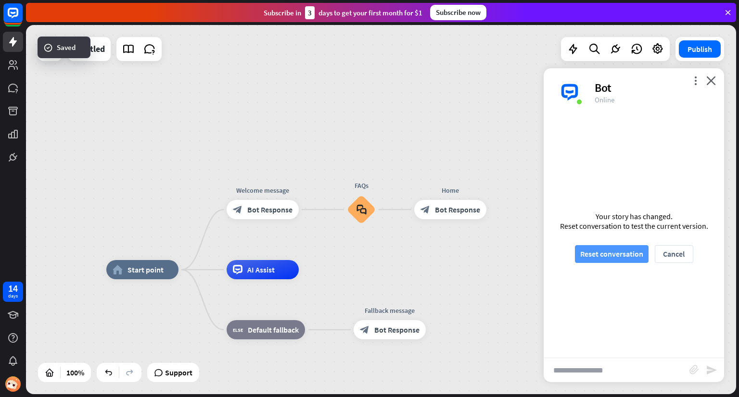
click at [602, 252] on button "Reset conversation" at bounding box center [612, 254] width 74 height 18
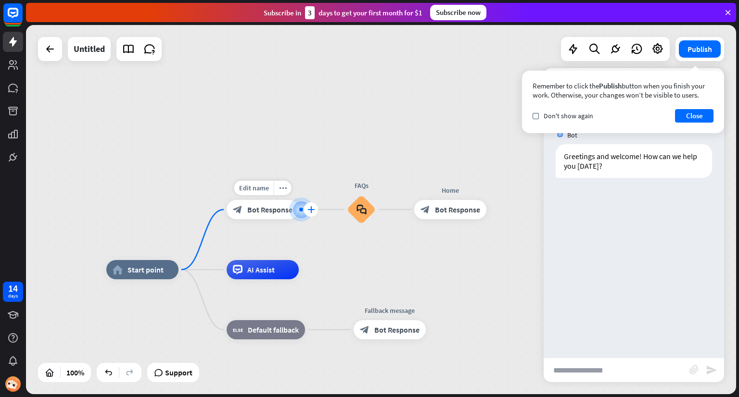
click at [310, 210] on icon "plus" at bounding box center [310, 209] width 7 height 7
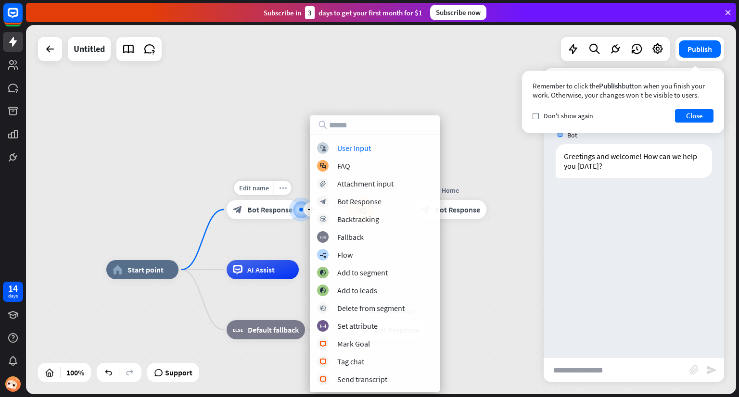
click at [277, 188] on div "more_horiz" at bounding box center [283, 188] width 18 height 14
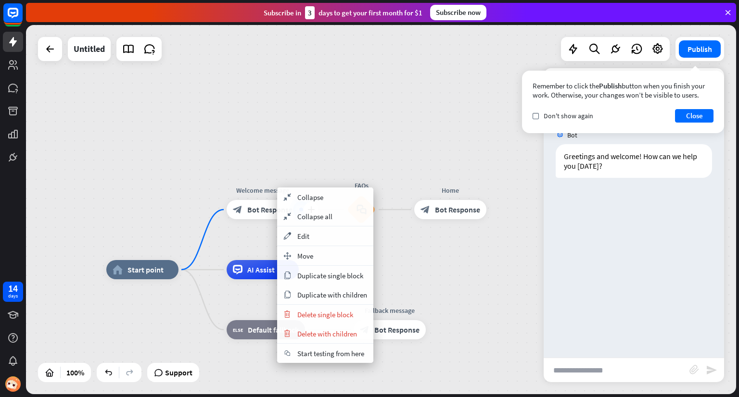
click at [273, 203] on div "block_bot_response Bot Response" at bounding box center [263, 209] width 72 height 19
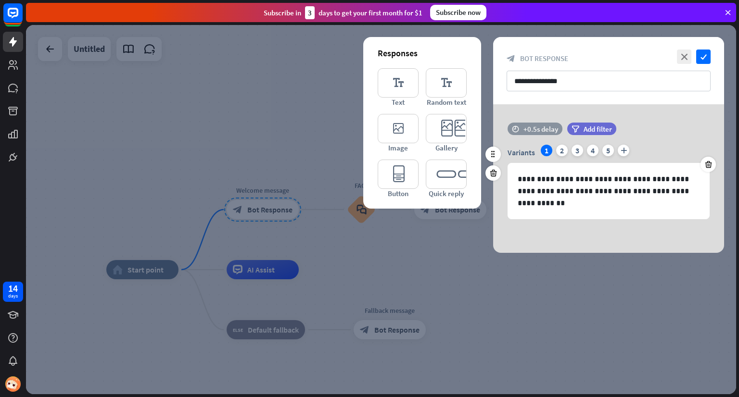
click at [535, 127] on div "+0.5s delay" at bounding box center [540, 129] width 35 height 9
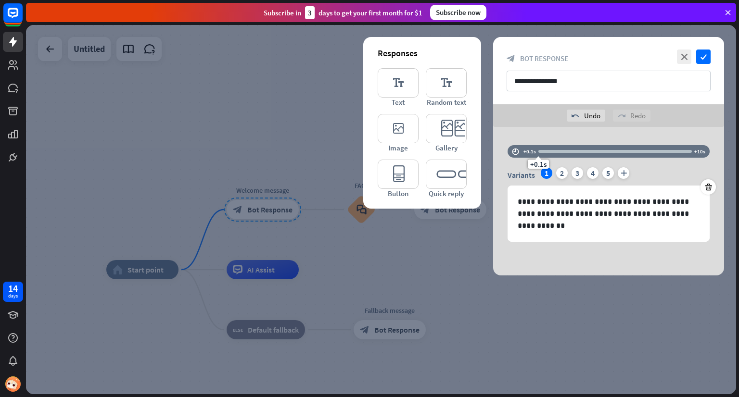
drag, startPoint x: 542, startPoint y: 127, endPoint x: 535, endPoint y: 129, distance: 6.4
click at [535, 129] on div "**********" at bounding box center [608, 201] width 231 height 149
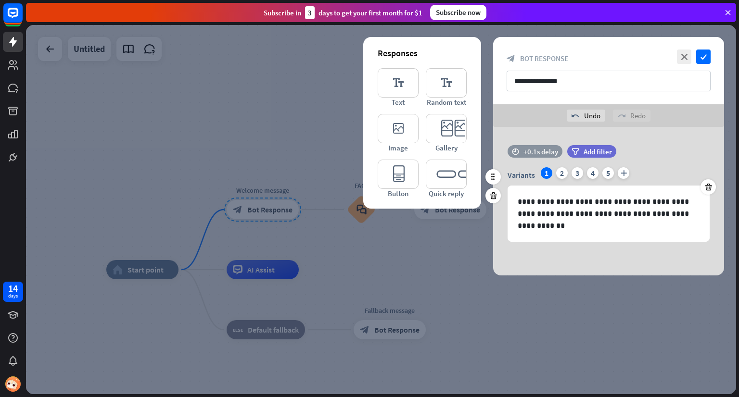
click at [536, 154] on div "+0.1s delay" at bounding box center [540, 151] width 35 height 9
click at [537, 154] on div "+0.1s" at bounding box center [538, 151] width 7 height 7
drag, startPoint x: 537, startPoint y: 154, endPoint x: 524, endPoint y: 154, distance: 13.0
click at [524, 154] on div "time +0.1s +0.1s +10s" at bounding box center [609, 151] width 202 height 13
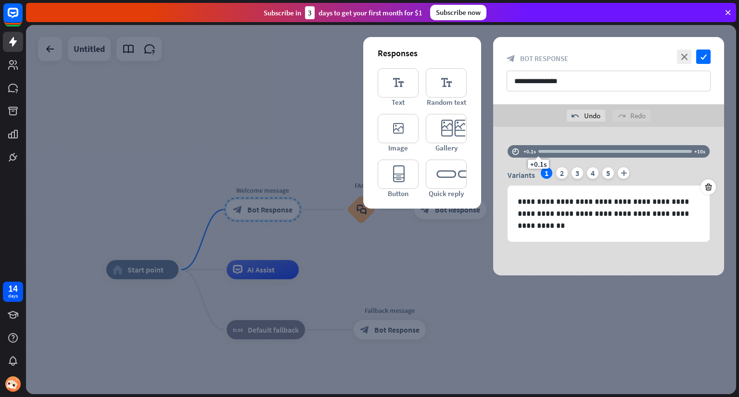
click at [531, 135] on div "**********" at bounding box center [608, 201] width 231 height 149
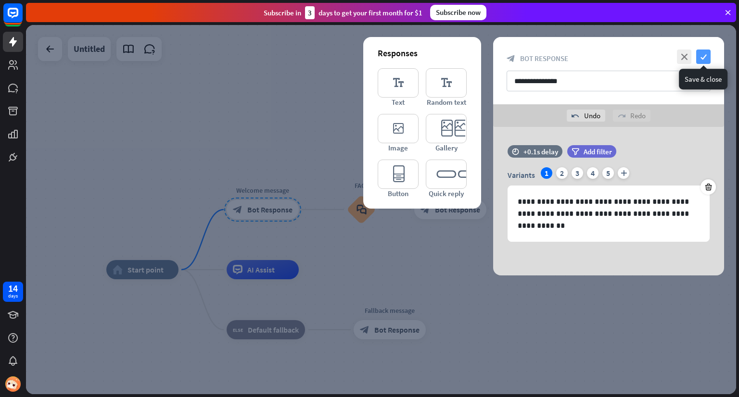
click at [700, 56] on icon "check" at bounding box center [703, 57] width 14 height 14
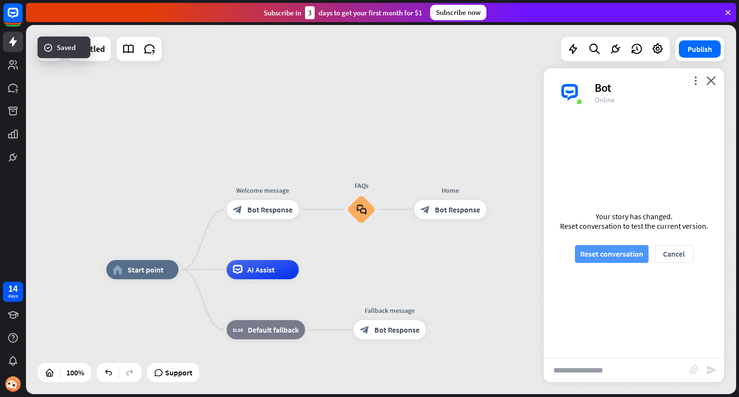
click at [616, 255] on button "Reset conversation" at bounding box center [612, 254] width 74 height 18
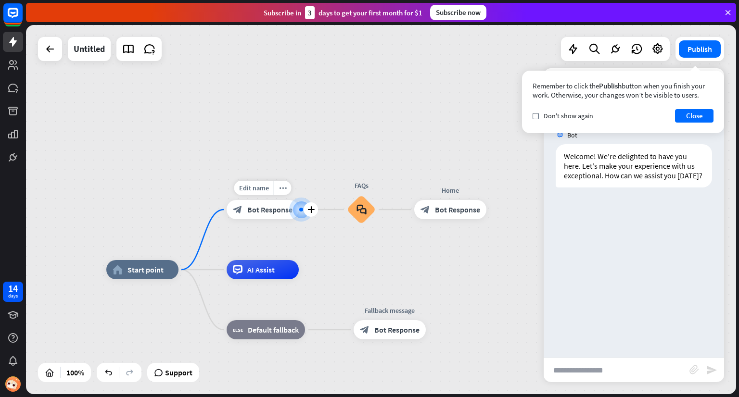
click at [257, 209] on span "Bot Response" at bounding box center [269, 210] width 45 height 10
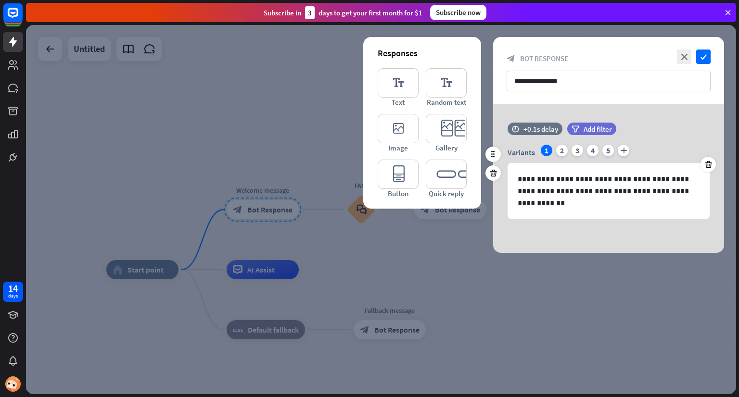
click at [541, 153] on div "Variants 1 2 3 4 5 plus" at bounding box center [609, 152] width 202 height 15
click at [546, 149] on div "1" at bounding box center [547, 151] width 12 height 12
click at [703, 54] on icon "check" at bounding box center [703, 57] width 14 height 14
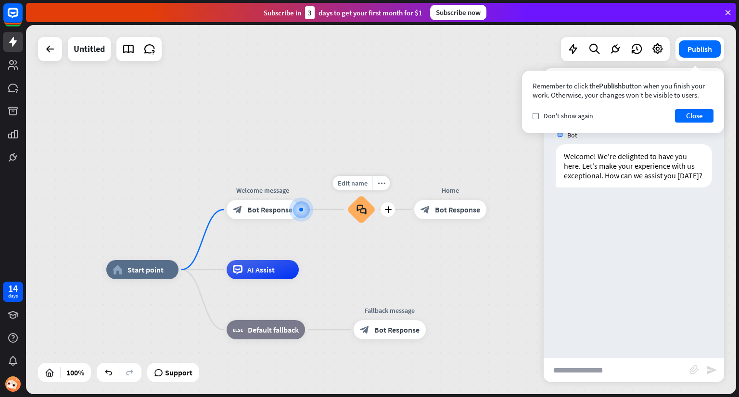
click at [360, 213] on icon "block_faq" at bounding box center [362, 209] width 10 height 11
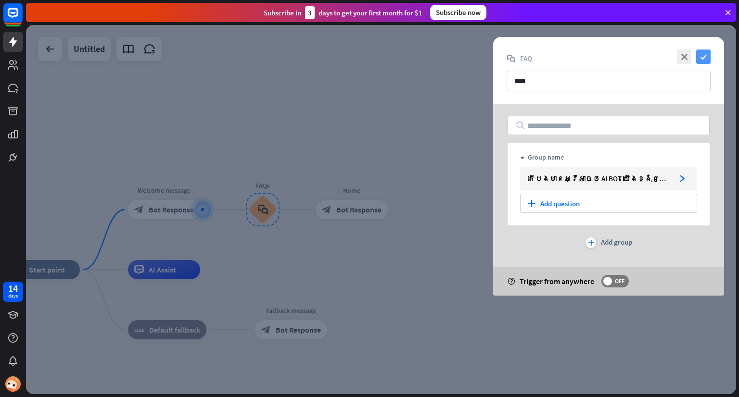
click at [704, 52] on icon "check" at bounding box center [703, 57] width 14 height 14
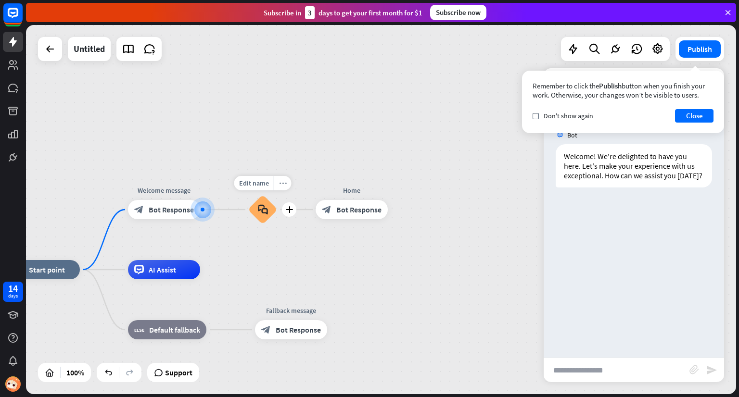
click at [285, 185] on icon "more_horiz" at bounding box center [283, 183] width 8 height 7
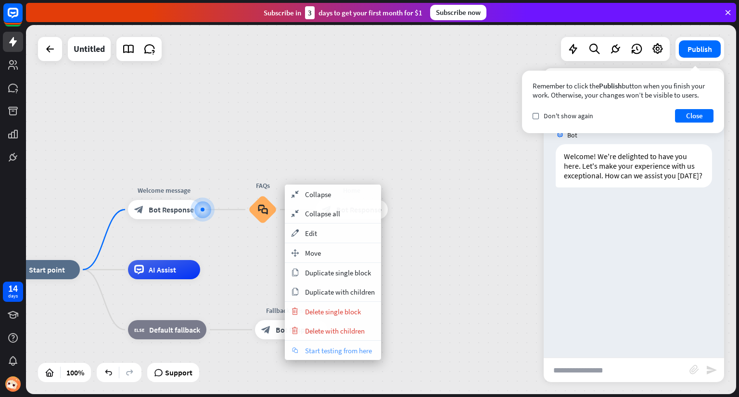
click at [360, 347] on span "Start testing from here" at bounding box center [338, 350] width 67 height 9
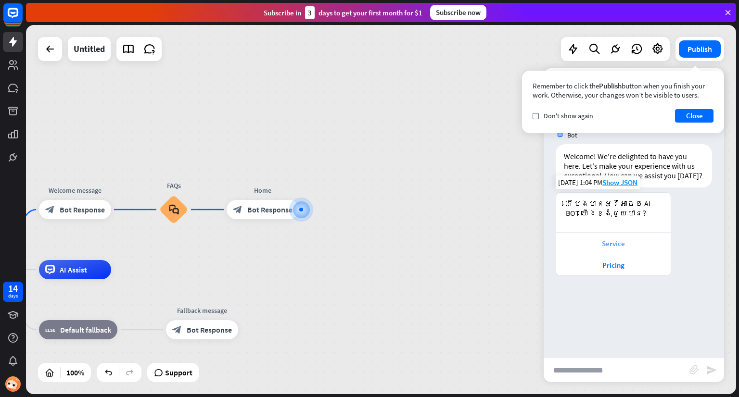
click at [629, 245] on div "Service" at bounding box center [613, 243] width 105 height 9
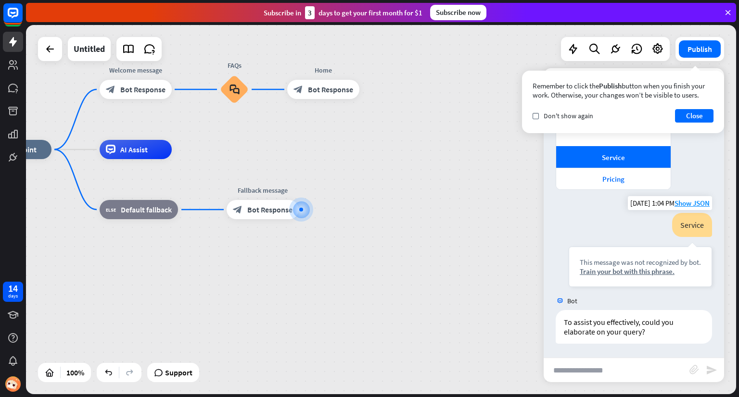
scroll to position [96, 0]
click at [654, 273] on div "Train your bot with this phrase." at bounding box center [640, 271] width 121 height 9
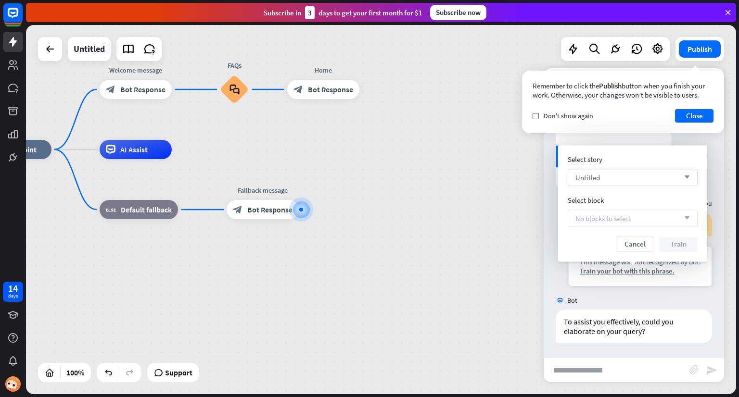
click at [653, 175] on div "Untitled arrow_down" at bounding box center [633, 177] width 130 height 17
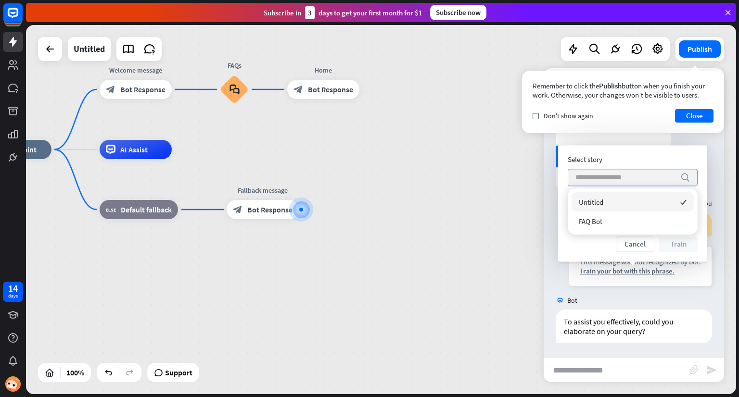
click at [653, 175] on input "search" at bounding box center [625, 177] width 100 height 16
click at [596, 259] on div "Select story search Select block No blocks to select arrow_down Cancel Train" at bounding box center [632, 203] width 149 height 116
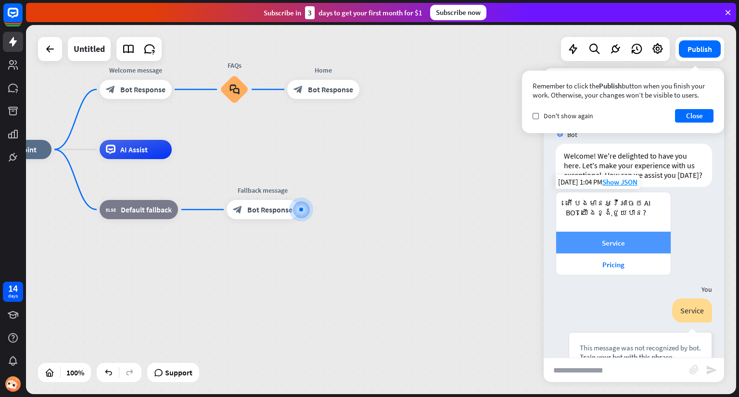
scroll to position [0, 0]
click at [614, 270] on div "Pricing" at bounding box center [613, 265] width 105 height 9
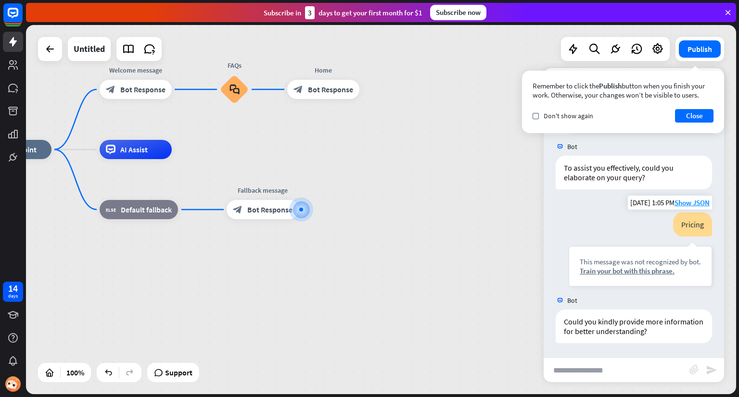
scroll to position [250, 0]
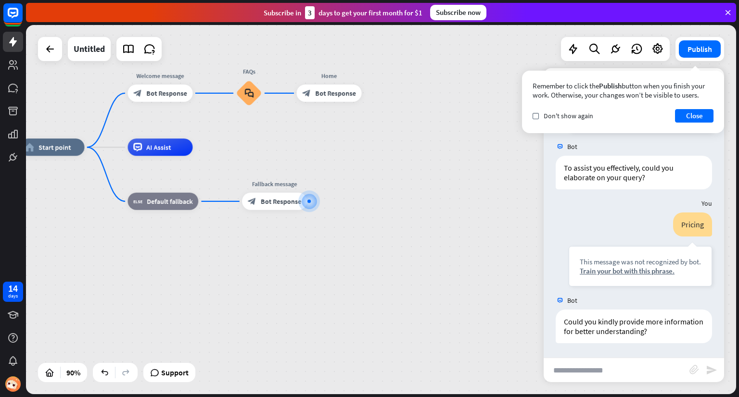
click at [324, 162] on div "home_2 Start point Welcome message block_bot_response Bot Response FAQs block_f…" at bounding box center [338, 313] width 639 height 332
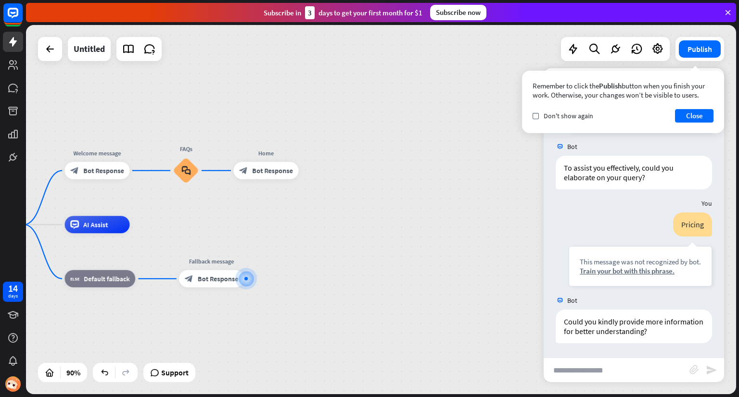
drag, startPoint x: 352, startPoint y: 152, endPoint x: 313, endPoint y: 200, distance: 61.8
click at [309, 216] on div "home_2 Start point Welcome message block_bot_response Bot Response FAQs block_f…" at bounding box center [381, 209] width 710 height 369
click at [283, 173] on span "Bot Response" at bounding box center [272, 172] width 41 height 9
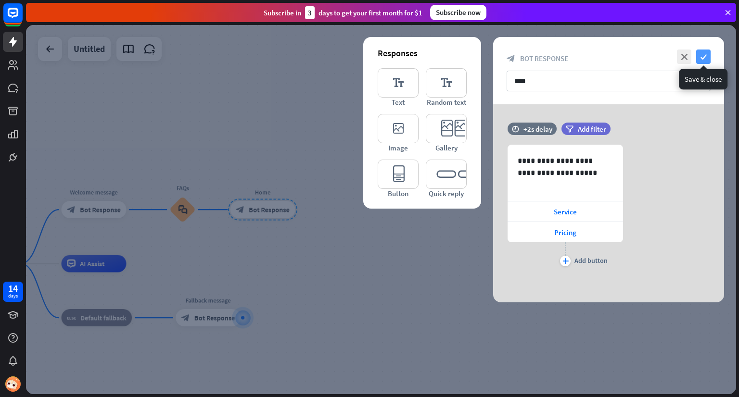
click at [706, 62] on icon "check" at bounding box center [703, 57] width 14 height 14
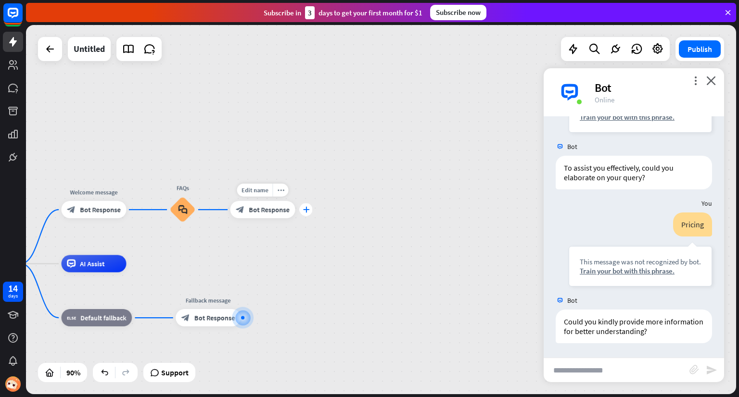
click at [300, 210] on div "plus" at bounding box center [306, 210] width 13 height 13
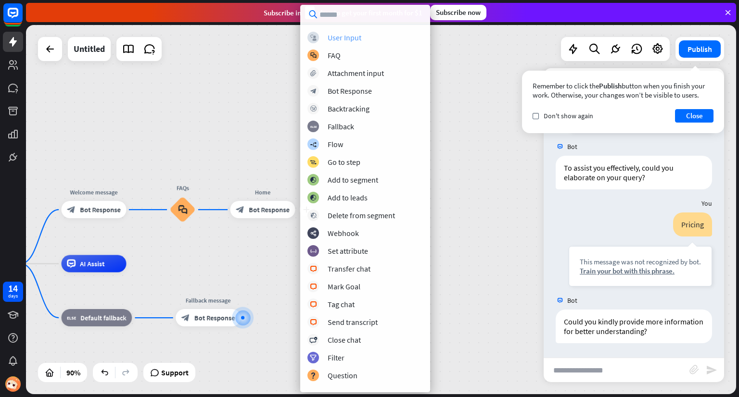
click at [354, 41] on div "User Input" at bounding box center [345, 38] width 34 height 10
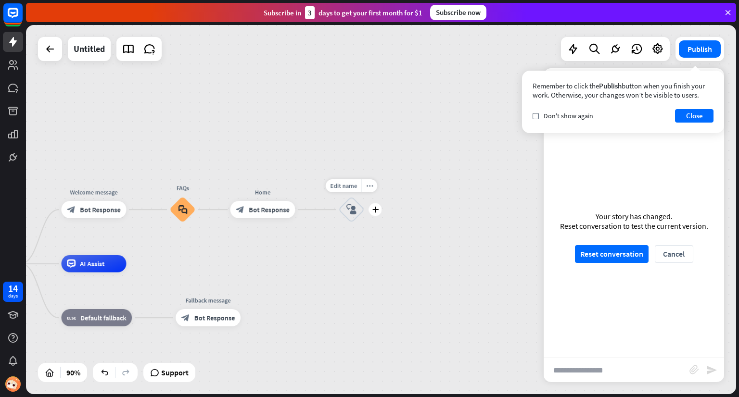
click at [351, 213] on icon "block_user_input" at bounding box center [351, 209] width 11 height 11
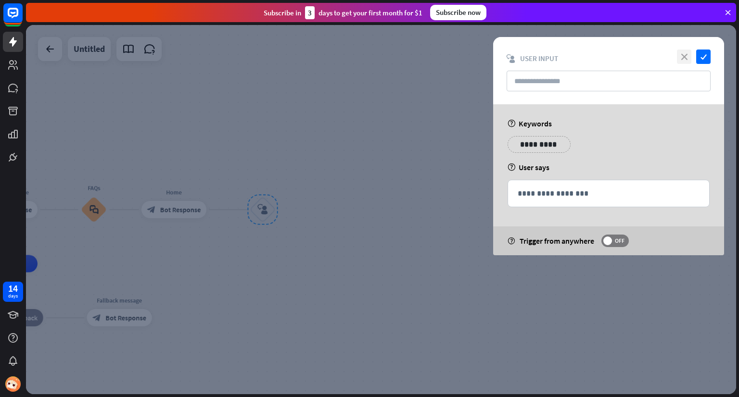
click at [687, 52] on icon "close" at bounding box center [684, 57] width 14 height 14
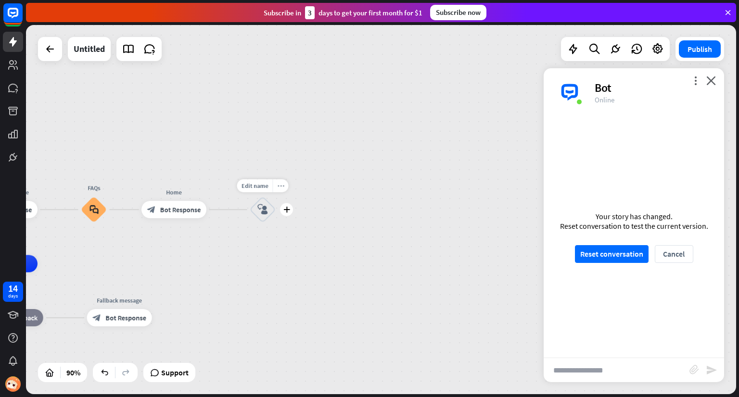
click at [279, 185] on icon "more_horiz" at bounding box center [280, 186] width 7 height 7
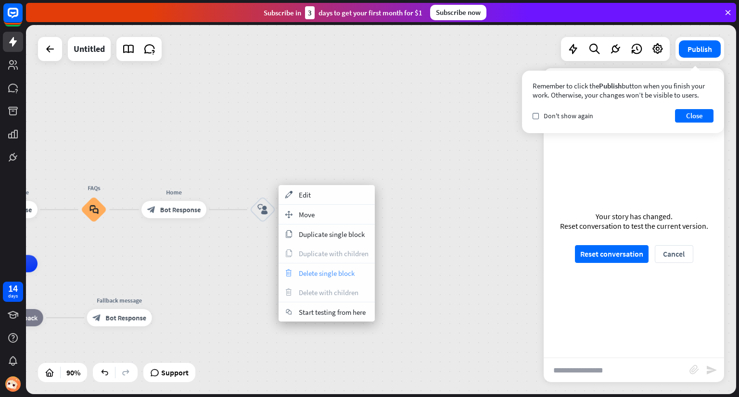
click at [306, 270] on span "Delete single block" at bounding box center [327, 273] width 56 height 9
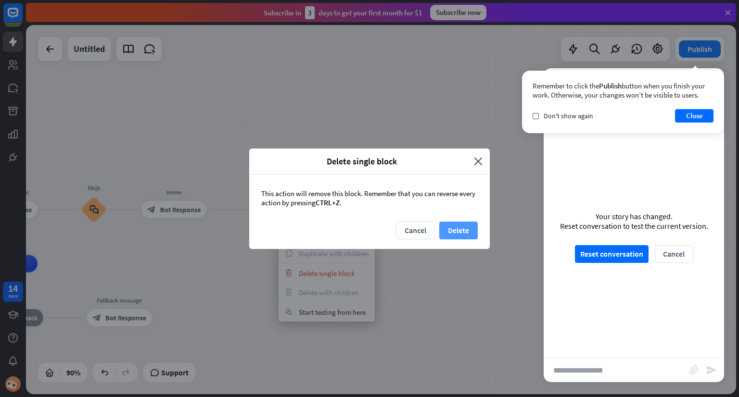
click at [451, 225] on button "Delete" at bounding box center [458, 231] width 38 height 18
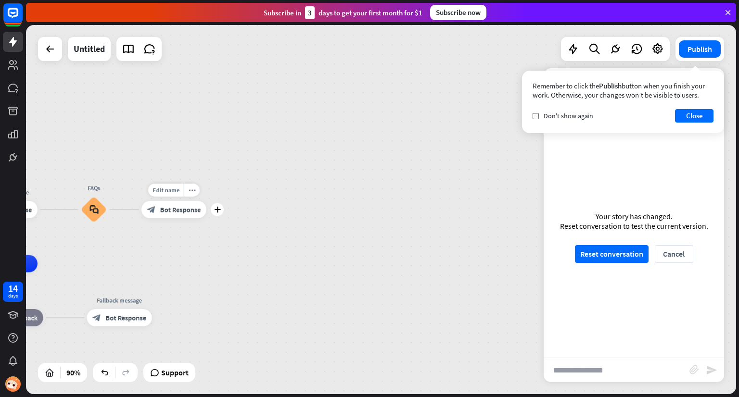
click at [215, 212] on icon "plus" at bounding box center [217, 210] width 7 height 6
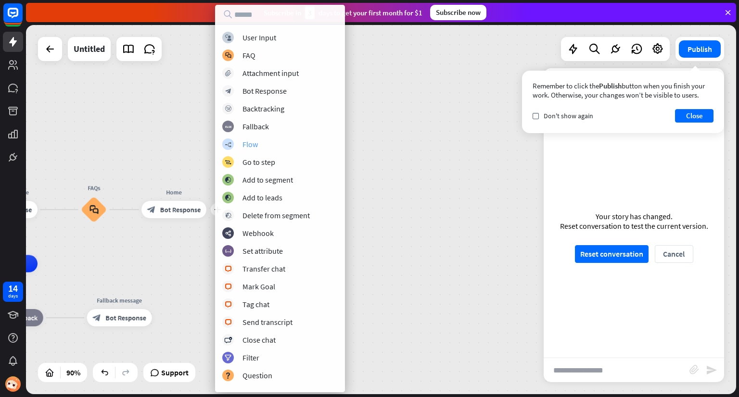
click at [250, 141] on div "Flow" at bounding box center [249, 145] width 15 height 10
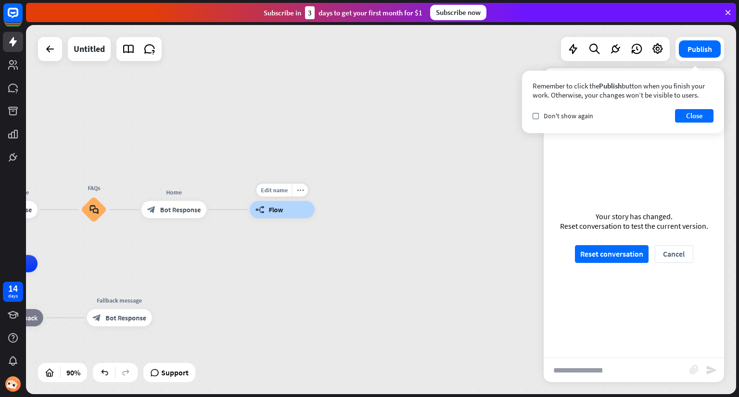
click at [275, 212] on span "Flow" at bounding box center [276, 209] width 14 height 9
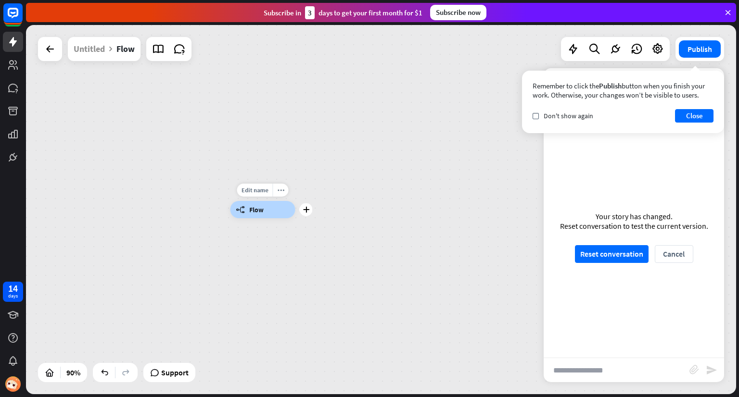
click at [277, 212] on div "builder_tree Flow" at bounding box center [262, 209] width 65 height 17
click at [280, 190] on icon "more_horiz" at bounding box center [280, 190] width 7 height 7
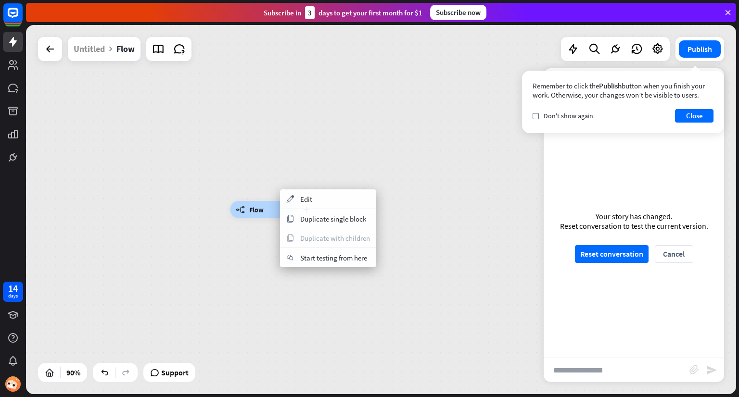
click at [256, 203] on div "builder_tree Flow" at bounding box center [262, 209] width 65 height 17
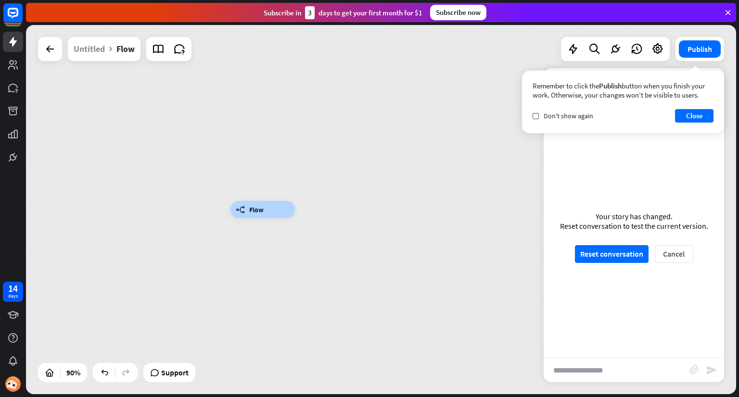
drag, startPoint x: 277, startPoint y: 190, endPoint x: 266, endPoint y: 205, distance: 19.2
click at [267, 203] on div "builder_tree Flow" at bounding box center [262, 209] width 65 height 17
drag, startPoint x: 262, startPoint y: 226, endPoint x: 247, endPoint y: 178, distance: 50.2
click at [247, 178] on div "builder_tree Flow" at bounding box center [381, 209] width 710 height 369
click at [268, 207] on div "more_horiz" at bounding box center [270, 203] width 16 height 13
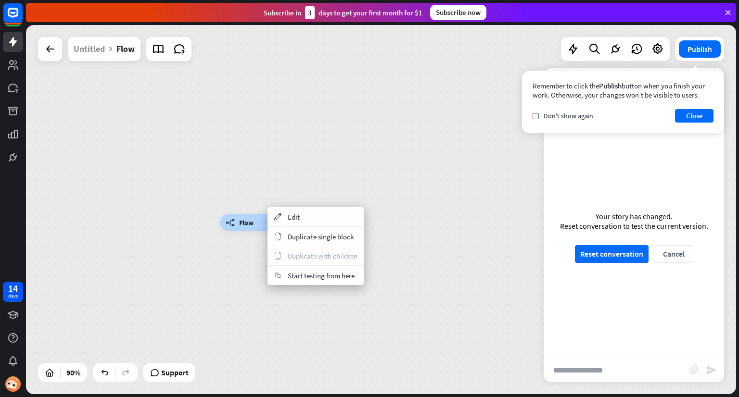
click at [250, 266] on div "builder_tree Flow" at bounding box center [539, 389] width 639 height 332
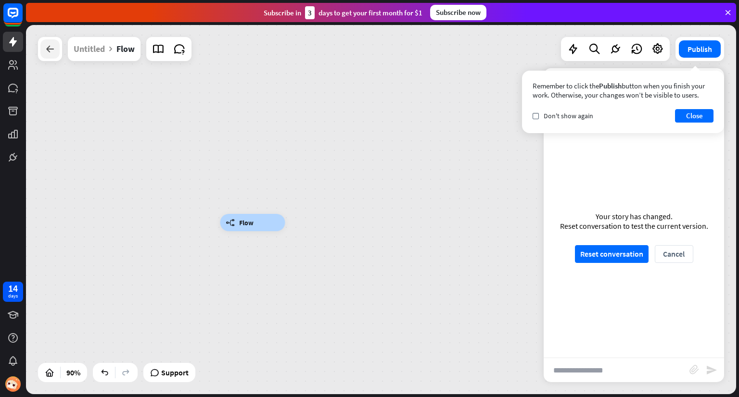
click at [50, 53] on icon at bounding box center [50, 49] width 12 height 12
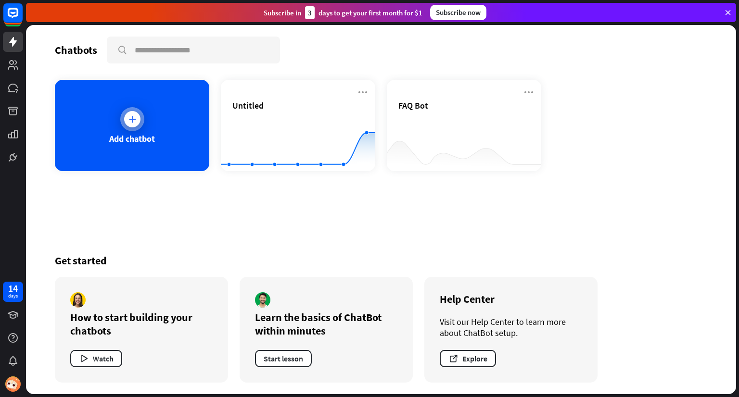
click at [156, 131] on div "Add chatbot" at bounding box center [132, 125] width 154 height 91
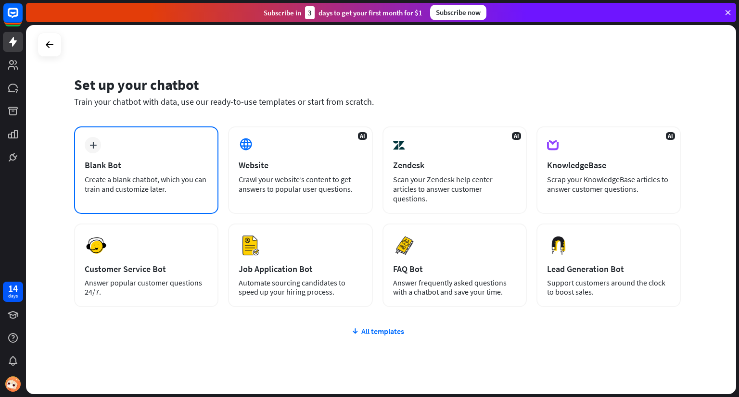
click at [179, 187] on div "Create a blank chatbot, which you can train and customize later." at bounding box center [146, 184] width 123 height 19
